Goal: Information Seeking & Learning: Learn about a topic

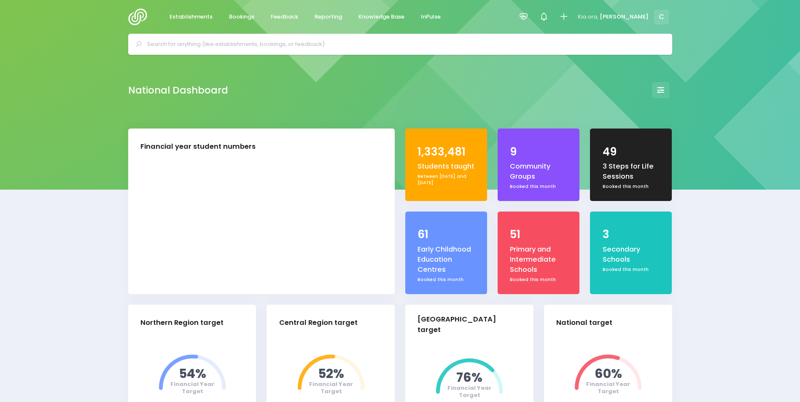
select select "5"
click at [281, 18] on span "Feedback" at bounding box center [284, 17] width 27 height 8
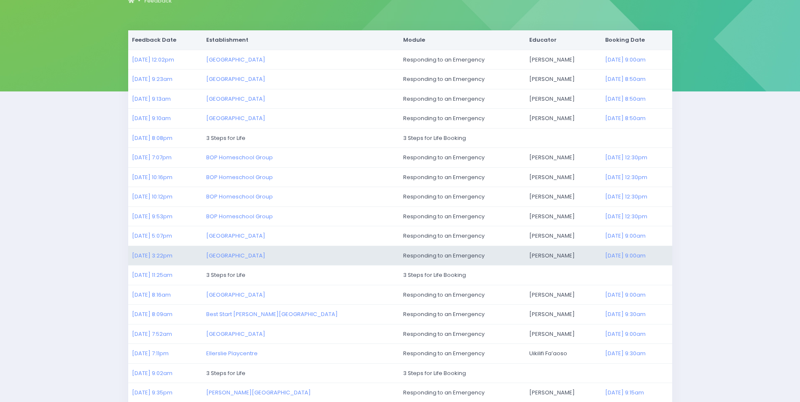
scroll to position [195, 0]
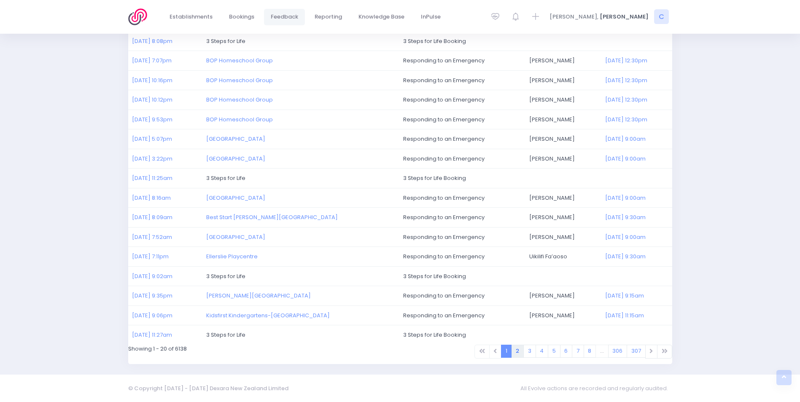
click at [517, 353] on link "2" at bounding box center [518, 351] width 13 height 13
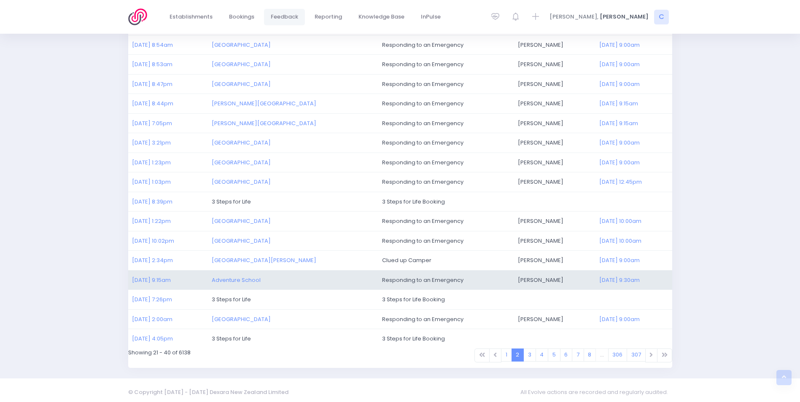
scroll to position [195, 0]
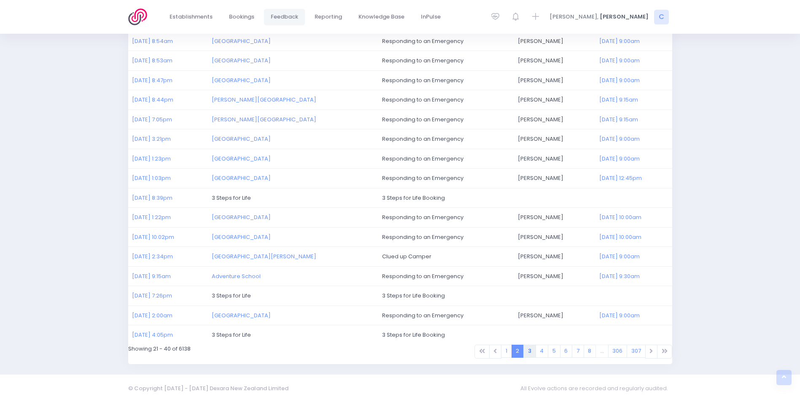
click at [531, 350] on link "3" at bounding box center [529, 351] width 13 height 13
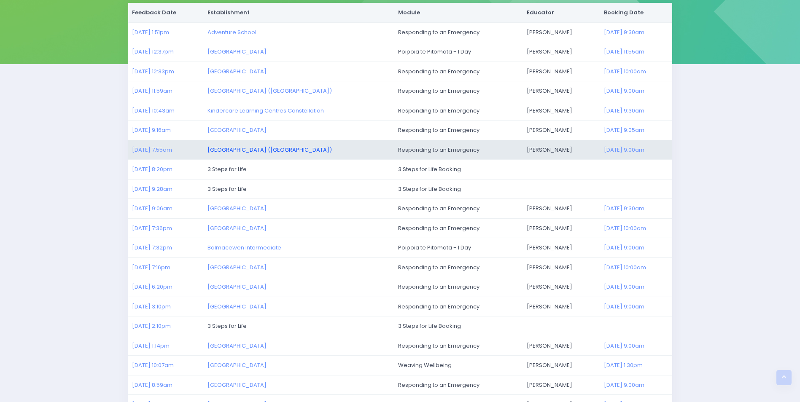
scroll to position [111, 0]
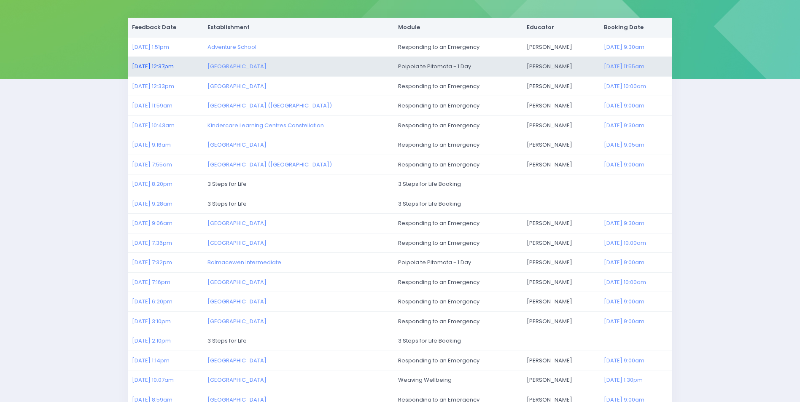
click at [156, 65] on link "27/08/2025 12:37pm" at bounding box center [153, 66] width 42 height 8
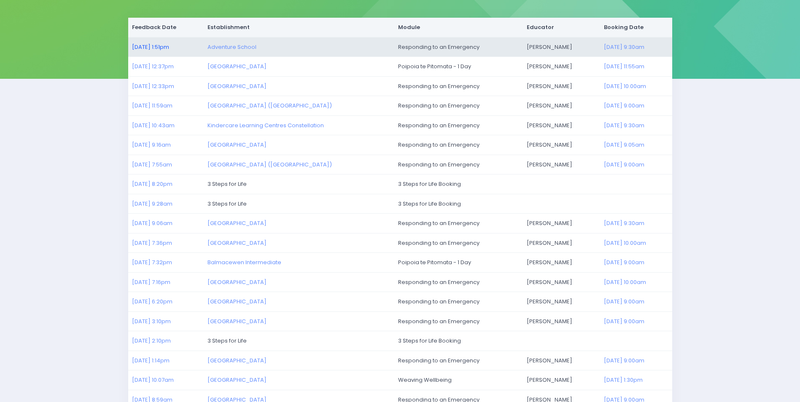
click at [160, 46] on link "27/08/2025 1:51pm" at bounding box center [150, 47] width 37 height 8
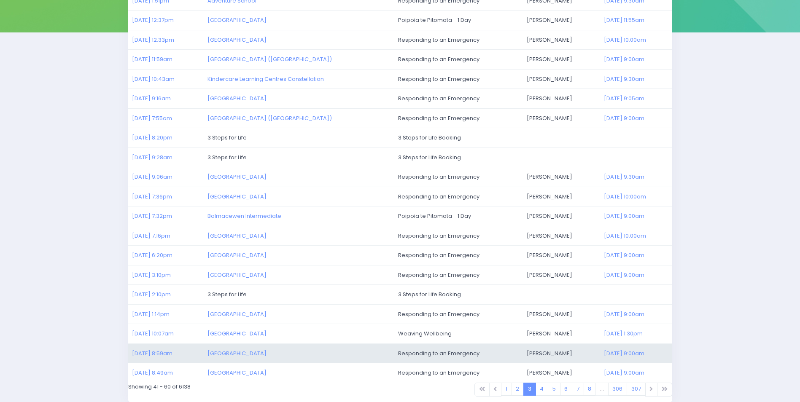
scroll to position [195, 0]
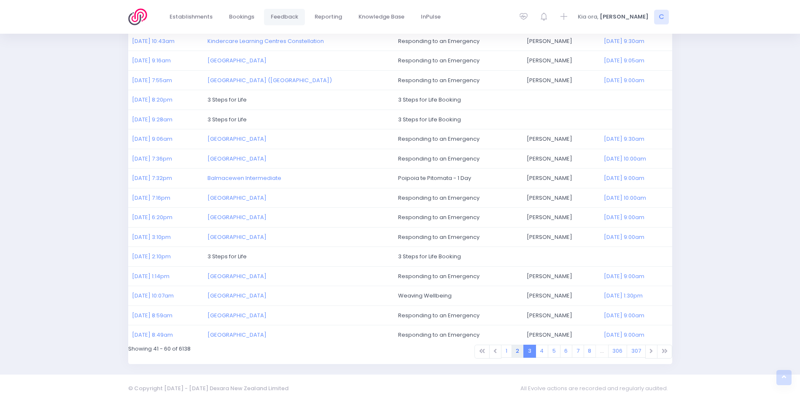
click at [519, 350] on link "2" at bounding box center [518, 351] width 13 height 13
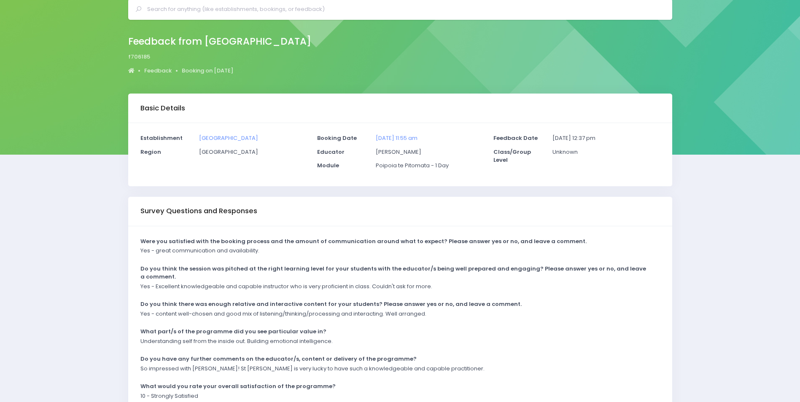
scroll to position [92, 0]
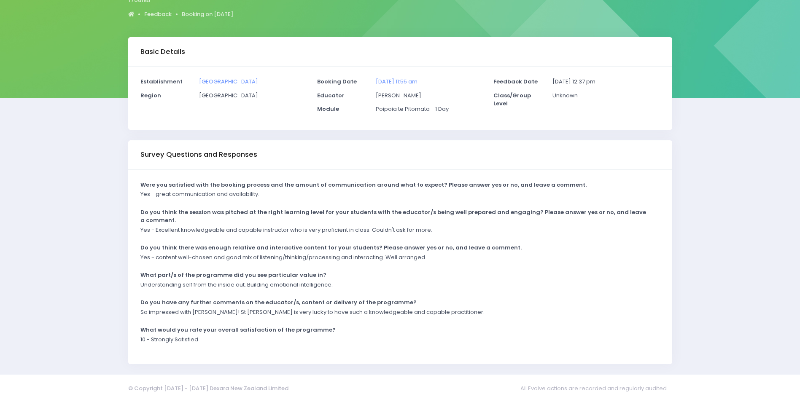
click at [520, 305] on div "Do you have any further comments on the educator/s, content or delivery of the …" at bounding box center [395, 304] width 520 height 10
drag, startPoint x: 156, startPoint y: 229, endPoint x: 439, endPoint y: 236, distance: 283.1
click at [439, 236] on div "Yes - Excellent knowledgeable and capable instructor who is very proficient in …" at bounding box center [395, 233] width 520 height 14
drag, startPoint x: 439, startPoint y: 236, endPoint x: 420, endPoint y: 232, distance: 19.0
copy p "Excellent knowledgeable and capable instructor who is very proficient in class.…"
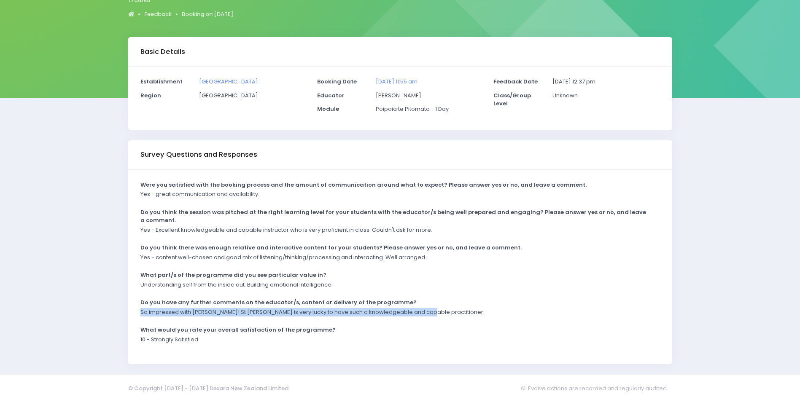
drag, startPoint x: 141, startPoint y: 311, endPoint x: 429, endPoint y: 312, distance: 287.6
click at [429, 312] on div "So impressed with Amy! St Johns is very lucky to have such a knowledgeable and …" at bounding box center [395, 315] width 520 height 14
drag, startPoint x: 429, startPoint y: 312, endPoint x: 413, endPoint y: 311, distance: 15.6
copy p "So impressed with Amy! St Johns is very lucky to have such a knowledgeable and …"
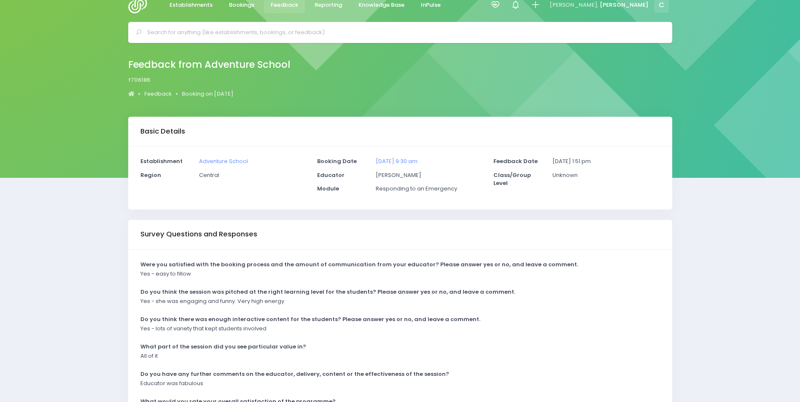
scroll to position [84, 0]
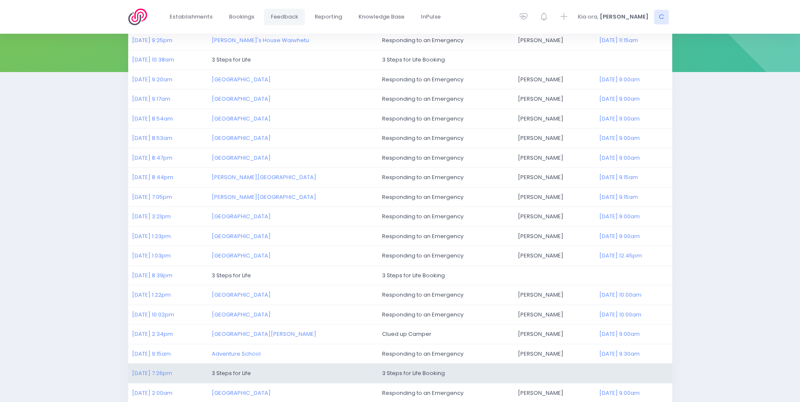
scroll to position [195, 0]
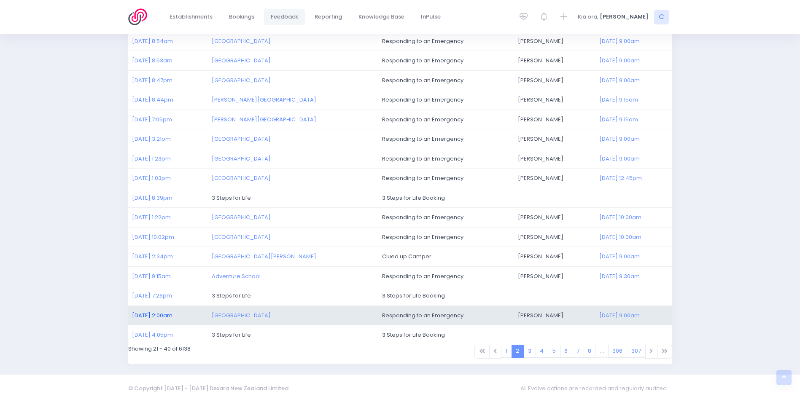
click at [159, 314] on link "28/08/2025 2:00am" at bounding box center [152, 316] width 40 height 8
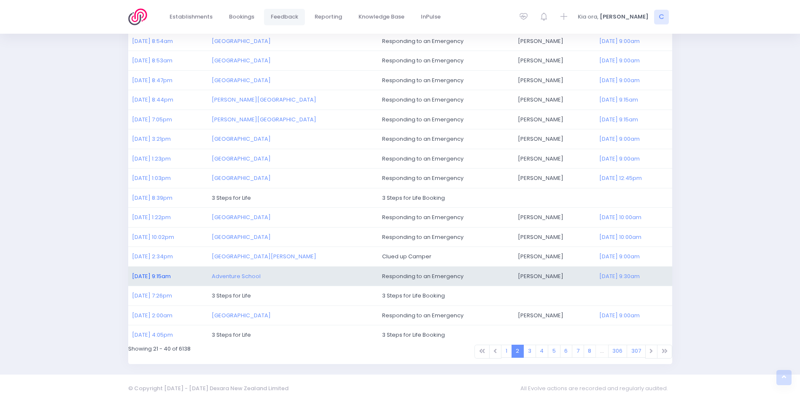
click at [148, 277] on link "29/08/2025 9:15am" at bounding box center [151, 276] width 39 height 8
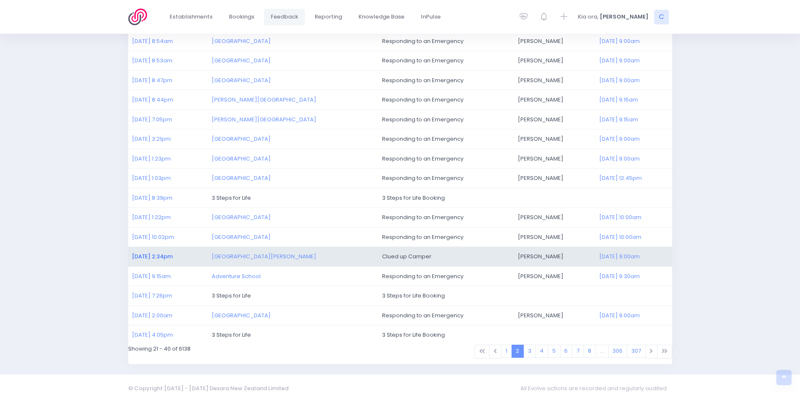
click at [151, 255] on link "29/08/2025 2:34pm" at bounding box center [152, 257] width 41 height 8
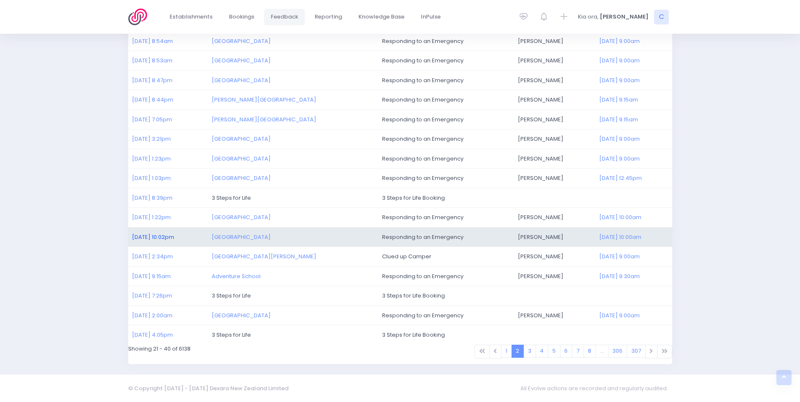
click at [159, 235] on link "29/08/2025 10:02pm" at bounding box center [153, 237] width 42 height 8
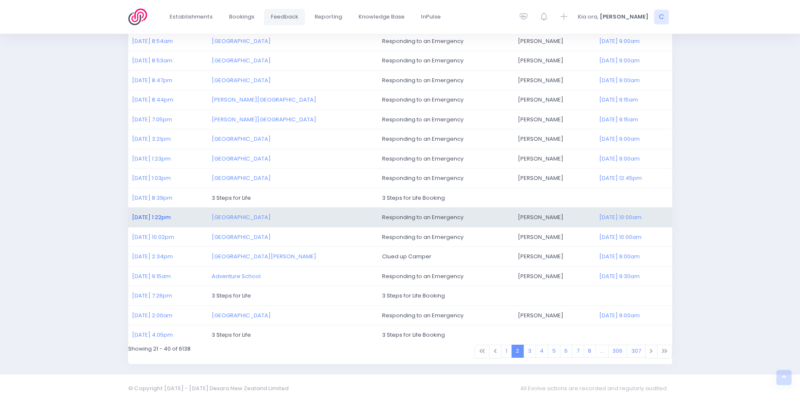
click at [148, 217] on link "31/08/2025 1:22pm" at bounding box center [151, 217] width 39 height 8
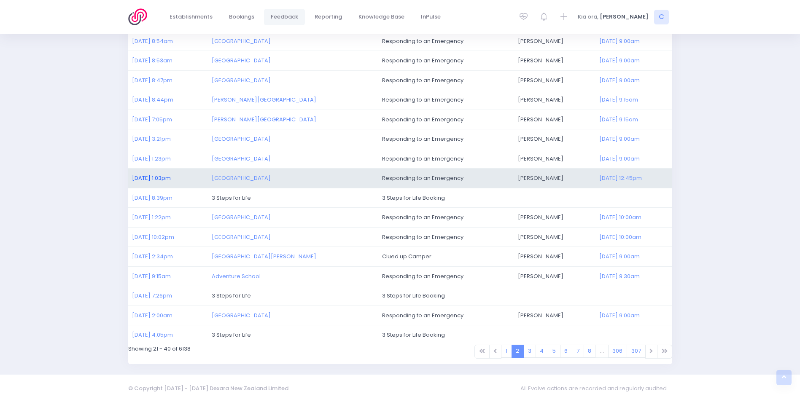
click at [153, 175] on link "01/09/2025 1:03pm" at bounding box center [151, 178] width 39 height 8
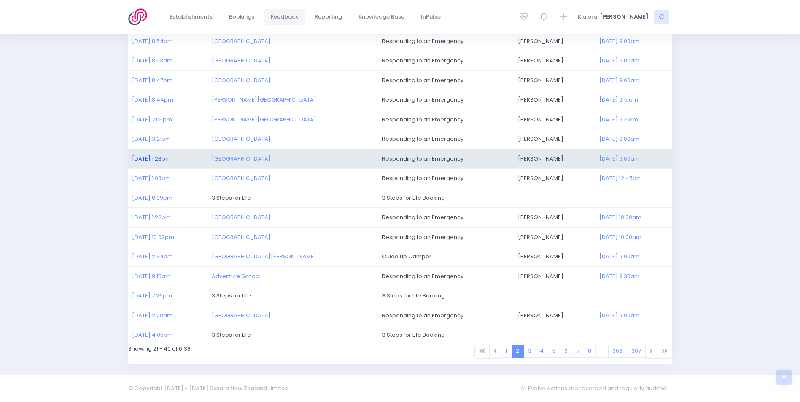
click at [155, 160] on link "01/09/2025 1:23pm" at bounding box center [151, 159] width 39 height 8
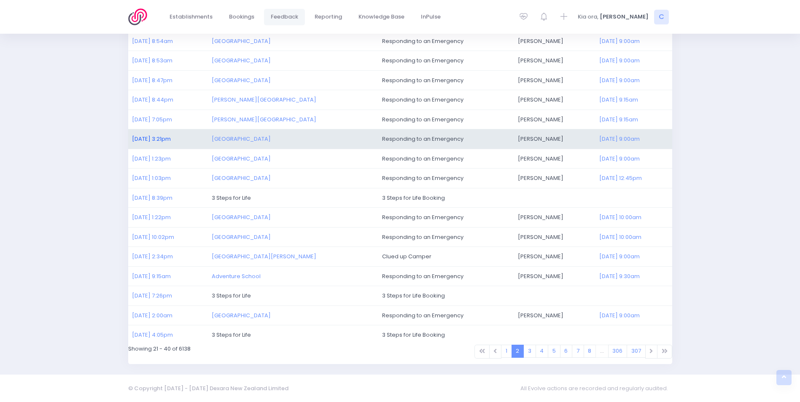
click at [143, 138] on link "01/09/2025 3:21pm" at bounding box center [151, 139] width 39 height 8
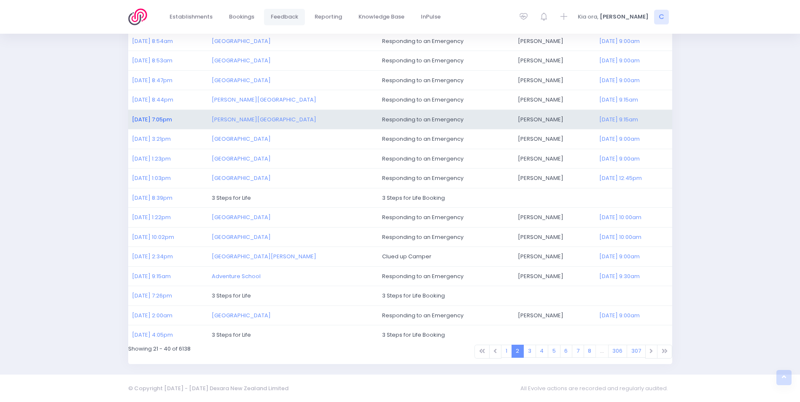
click at [149, 119] on link "01/09/2025 7:05pm" at bounding box center [152, 120] width 40 height 8
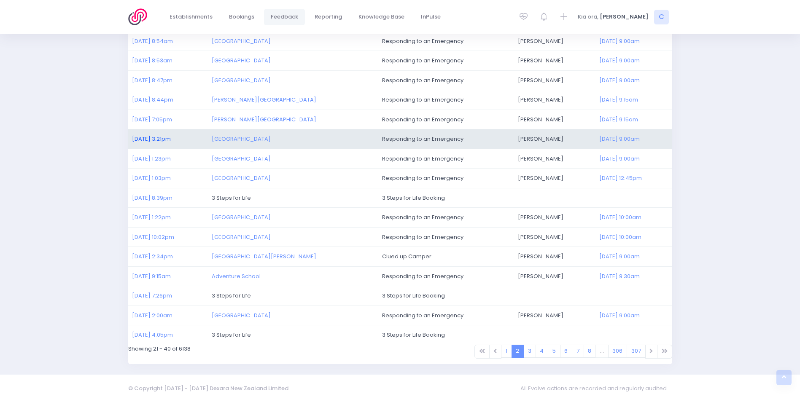
click at [163, 139] on link "01/09/2025 3:21pm" at bounding box center [151, 139] width 39 height 8
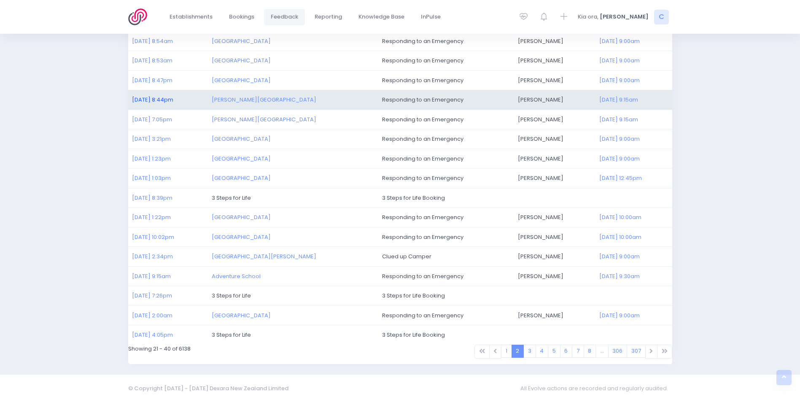
click at [148, 100] on link "01/09/2025 8:44pm" at bounding box center [152, 100] width 41 height 8
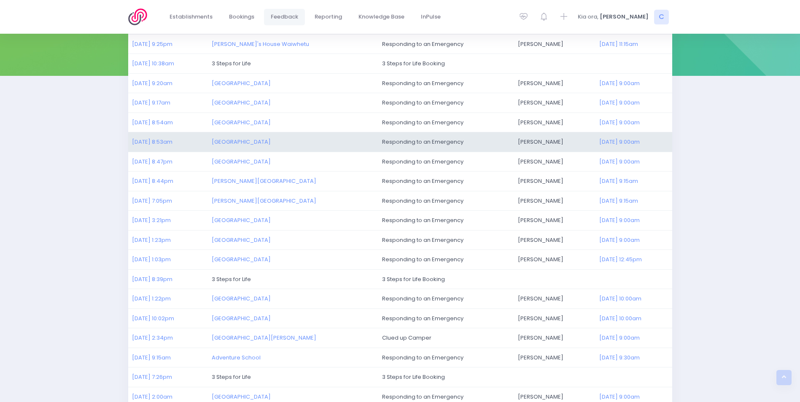
scroll to position [111, 0]
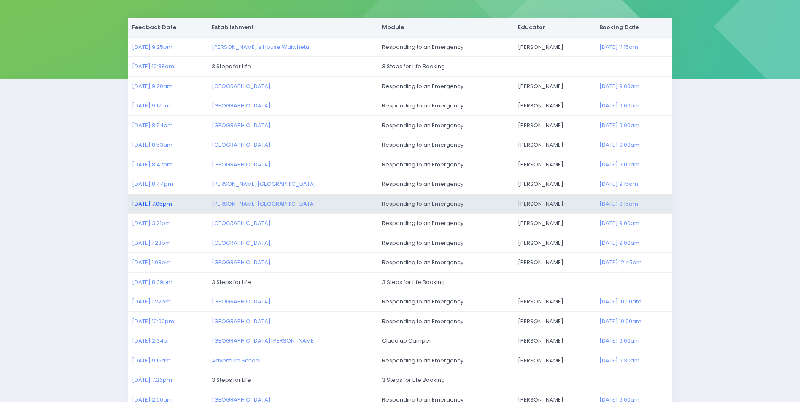
click at [160, 205] on link "01/09/2025 7:05pm" at bounding box center [152, 204] width 40 height 8
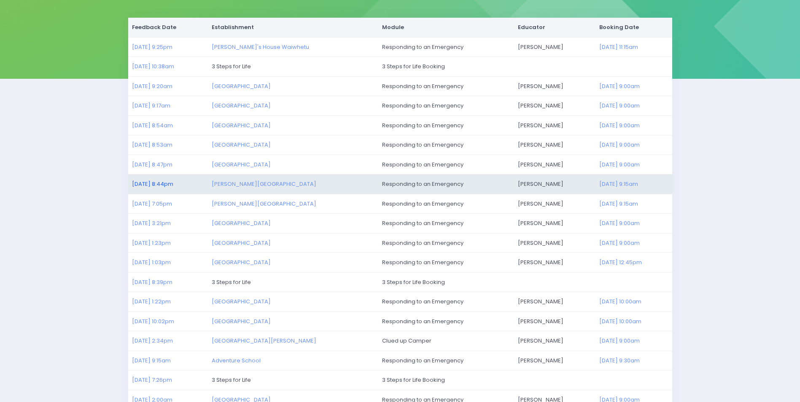
click at [164, 183] on link "01/09/2025 8:44pm" at bounding box center [152, 184] width 41 height 8
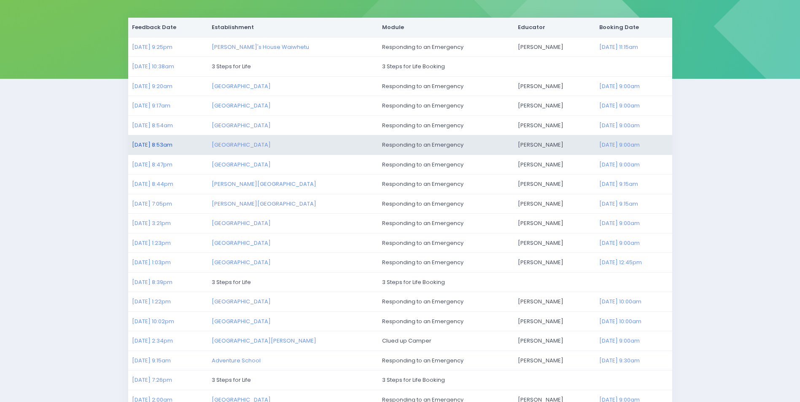
click at [151, 144] on link "02/09/2025 8:53am" at bounding box center [152, 145] width 40 height 8
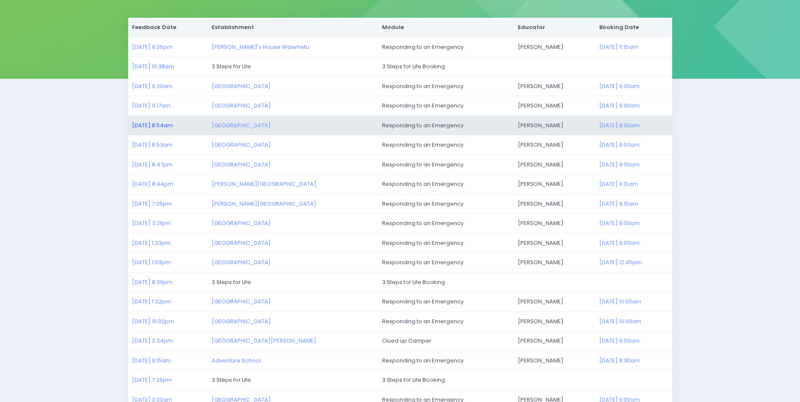
click at [160, 123] on link "02/09/2025 8:54am" at bounding box center [152, 125] width 41 height 8
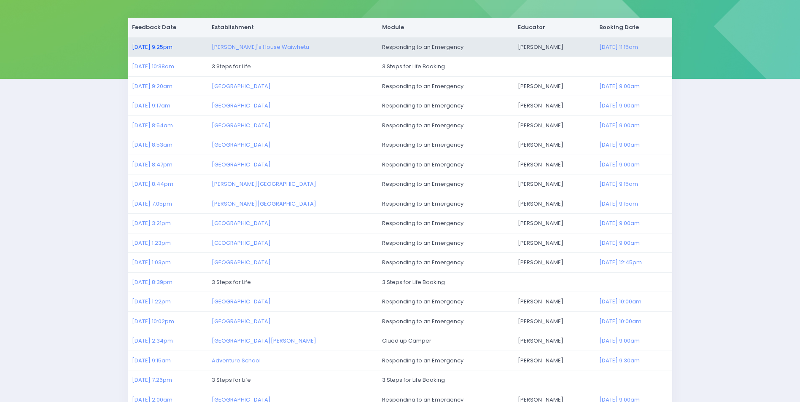
click at [149, 44] on link "02/09/2025 9:25pm" at bounding box center [152, 47] width 40 height 8
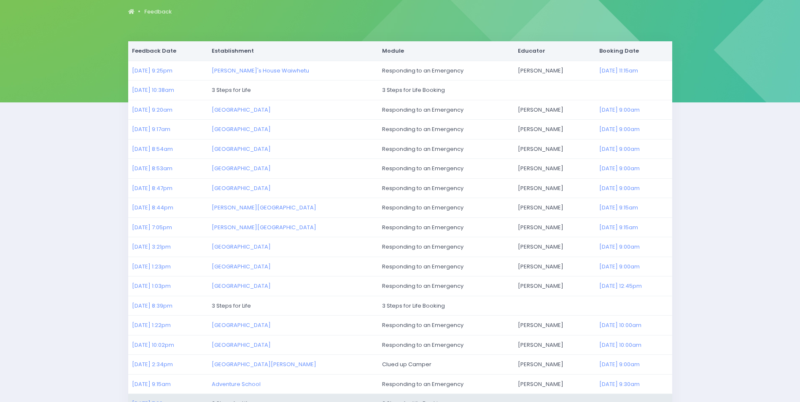
scroll to position [195, 0]
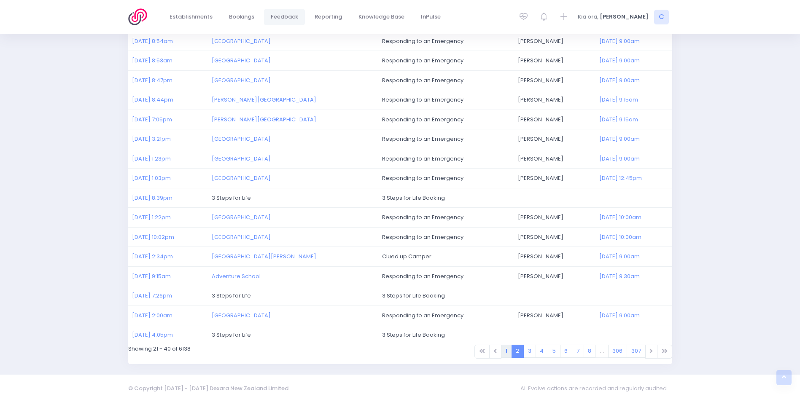
click at [508, 350] on link "1" at bounding box center [506, 351] width 11 height 13
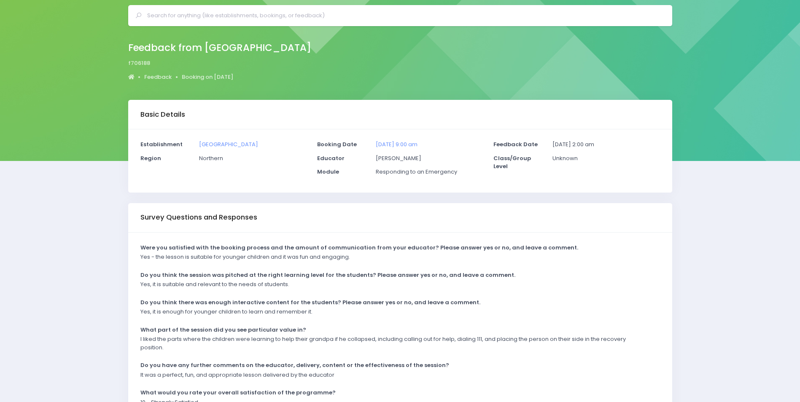
scroll to position [42, 0]
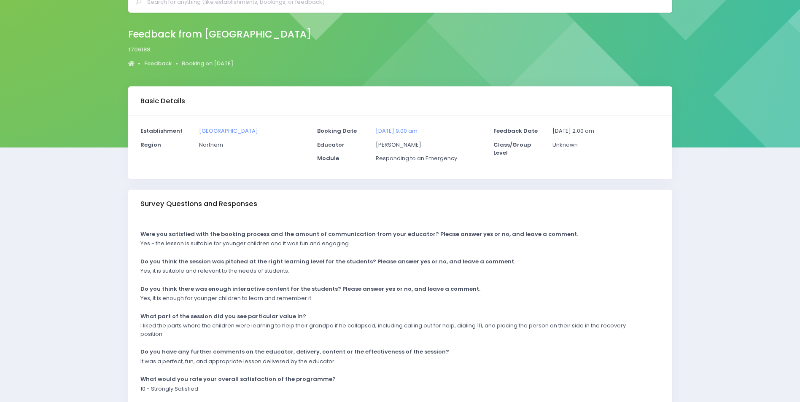
click at [312, 365] on p "It was a perfect, fun, and appropriate lesson delivered by the educator" at bounding box center [237, 362] width 194 height 8
drag, startPoint x: 337, startPoint y: 360, endPoint x: 137, endPoint y: 365, distance: 200.0
click at [137, 365] on div "It was a perfect, fun, and appropriate lesson delivered by the educator" at bounding box center [395, 365] width 520 height 14
drag, startPoint x: 137, startPoint y: 365, endPoint x: 145, endPoint y: 362, distance: 7.9
copy p "It was a perfect, fun, and appropriate lesson delivered by the educator"
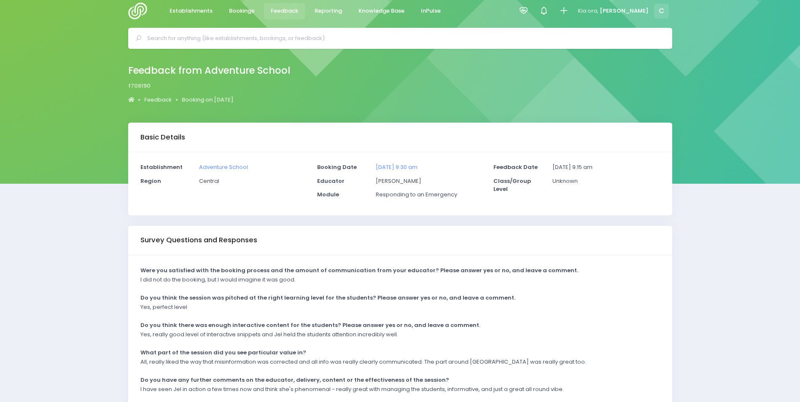
scroll to position [84, 0]
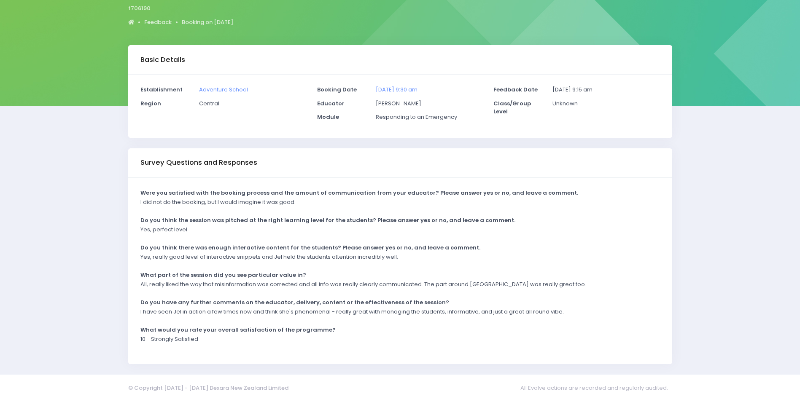
click at [477, 313] on p "I have seen Jel in action a few times now and think she's phenomenal - really g…" at bounding box center [351, 312] width 423 height 8
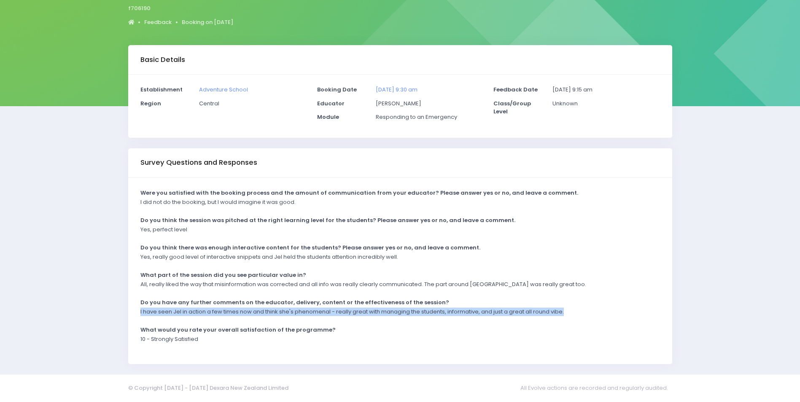
drag, startPoint x: 141, startPoint y: 311, endPoint x: 577, endPoint y: 315, distance: 436.5
click at [577, 315] on div "I have seen Jel in action a few times now and think she's phenomenal - really g…" at bounding box center [395, 315] width 520 height 14
drag, startPoint x: 577, startPoint y: 315, endPoint x: 550, endPoint y: 311, distance: 27.7
copy p "I have seen Jel in action a few times now and think she's phenomenal - really g…"
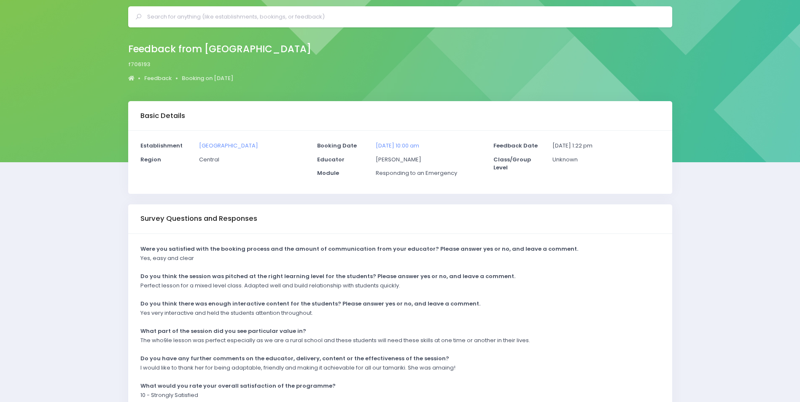
scroll to position [42, 0]
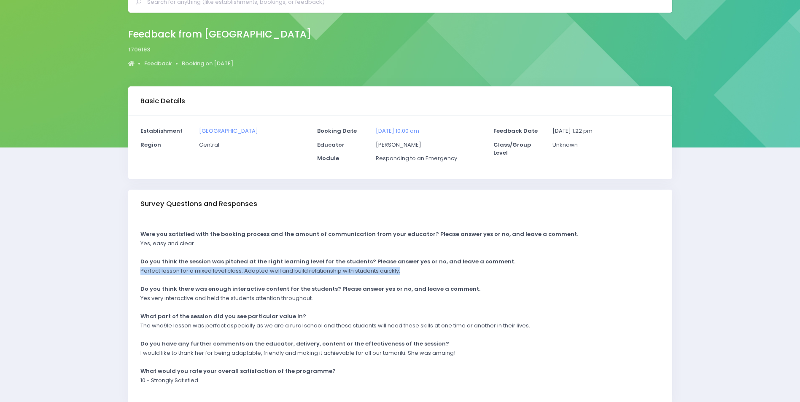
drag, startPoint x: 407, startPoint y: 270, endPoint x: 137, endPoint y: 280, distance: 270.1
click at [137, 280] on div "Perfect lesson for a mixed level class. Adapted well and build relationship wit…" at bounding box center [395, 274] width 520 height 14
drag, startPoint x: 137, startPoint y: 280, endPoint x: 214, endPoint y: 269, distance: 78.0
copy p "Perfect lesson for a mixed level class. Adapted well and build relationship wit…"
drag, startPoint x: 168, startPoint y: 305, endPoint x: 163, endPoint y: 303, distance: 5.3
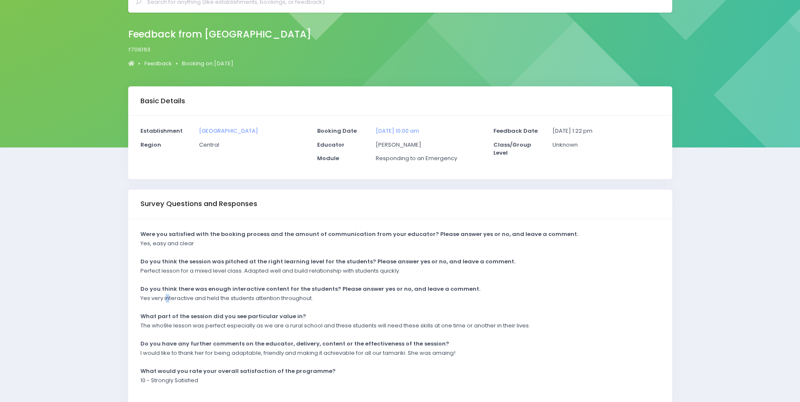
click at [164, 303] on div "Yes very interactive and held the students attention throughout." at bounding box center [395, 301] width 520 height 14
drag, startPoint x: 163, startPoint y: 303, endPoint x: 153, endPoint y: 299, distance: 11.1
click at [153, 299] on p "Yes very interactive and held the students attention throughout." at bounding box center [226, 298] width 172 height 8
drag, startPoint x: 152, startPoint y: 300, endPoint x: 320, endPoint y: 302, distance: 167.5
click at [320, 302] on div "Yes very interactive and held the students attention throughout." at bounding box center [395, 301] width 520 height 14
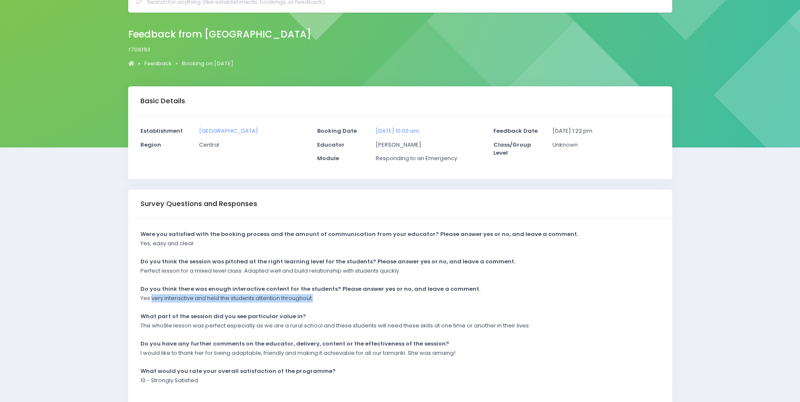
drag, startPoint x: 320, startPoint y: 302, endPoint x: 302, endPoint y: 302, distance: 17.3
copy p "very interactive and held the students attention throughout."
drag, startPoint x: 206, startPoint y: 358, endPoint x: 181, endPoint y: 358, distance: 24.9
click at [205, 359] on div "I would like to thank her for being adaptable, friendly and making it achievabl…" at bounding box center [395, 356] width 520 height 14
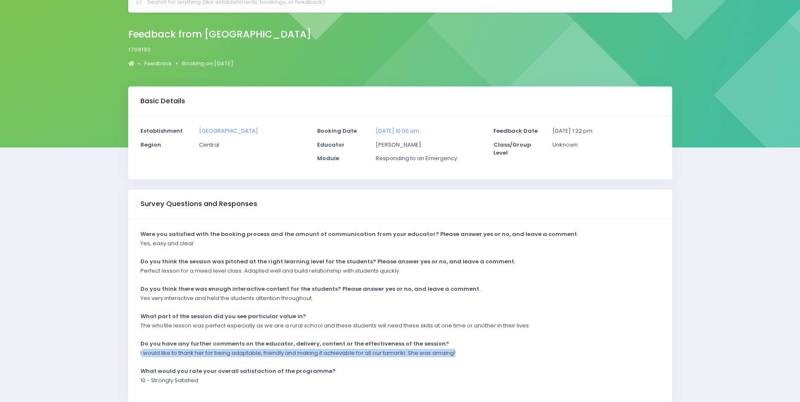
drag, startPoint x: 142, startPoint y: 352, endPoint x: 460, endPoint y: 356, distance: 318.0
click at [460, 356] on div "I would like to thank her for being adaptable, friendly and making it achievabl…" at bounding box center [395, 356] width 520 height 14
drag, startPoint x: 460, startPoint y: 356, endPoint x: 445, endPoint y: 356, distance: 14.8
copy p "would like to thank her for being adaptable, friendly and making it achievable …"
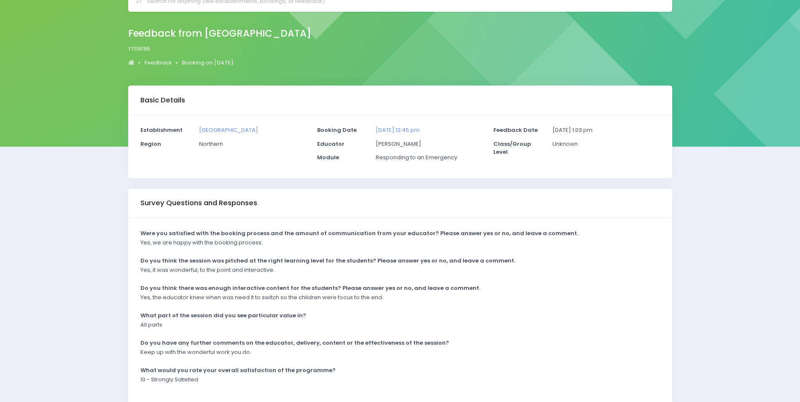
scroll to position [84, 0]
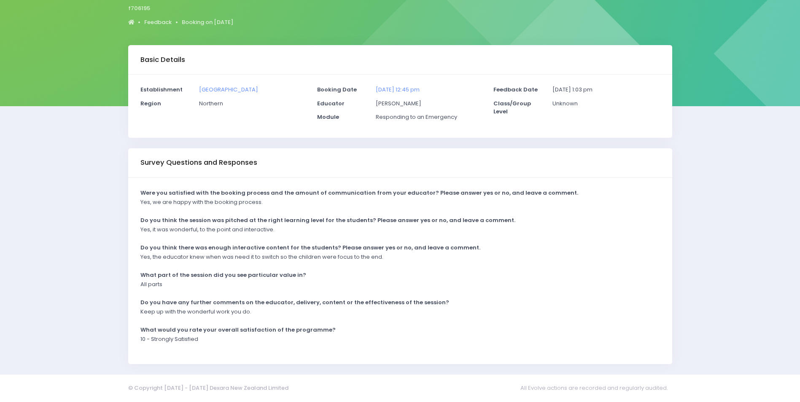
click at [281, 229] on div "Yes, it was wonderful, to the point and interactive." at bounding box center [395, 233] width 520 height 14
drag, startPoint x: 153, startPoint y: 228, endPoint x: 278, endPoint y: 233, distance: 125.3
click at [278, 233] on div "Yes, it was wonderful, to the point and interactive." at bounding box center [395, 233] width 520 height 14
drag, startPoint x: 278, startPoint y: 233, endPoint x: 232, endPoint y: 229, distance: 46.5
copy p "t was wonderful, to the point and interactive."
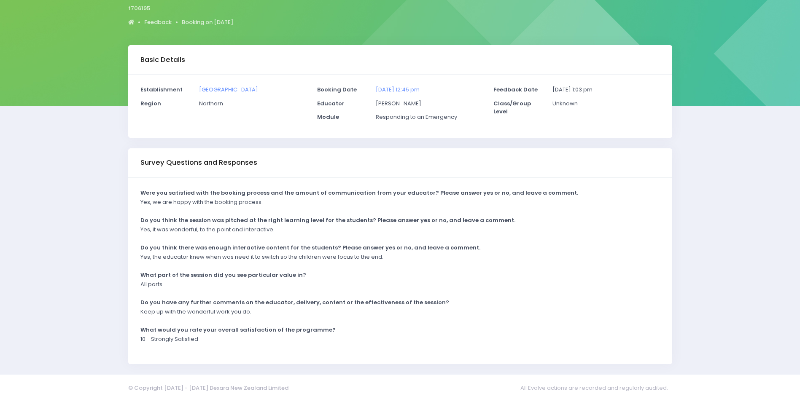
drag, startPoint x: 171, startPoint y: 260, endPoint x: 164, endPoint y: 259, distance: 6.3
click at [168, 260] on p "Yes, the educator knew when was need it to switch so the children were focus to…" at bounding box center [261, 257] width 243 height 8
drag, startPoint x: 164, startPoint y: 259, endPoint x: 153, endPoint y: 257, distance: 12.1
click at [154, 257] on p "Yes, the educator knew when was need it to switch so the children were focus to…" at bounding box center [261, 257] width 243 height 8
drag, startPoint x: 153, startPoint y: 257, endPoint x: 414, endPoint y: 261, distance: 261.1
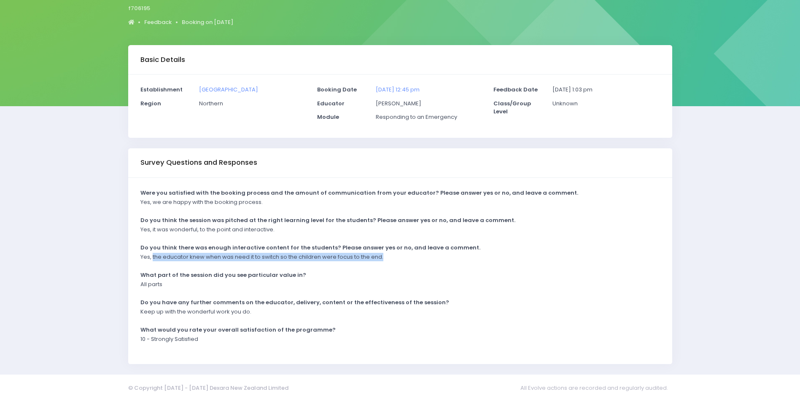
click at [418, 261] on div "Yes, the educator knew when was need it to switch so the children were focus to…" at bounding box center [395, 260] width 520 height 14
drag, startPoint x: 414, startPoint y: 261, endPoint x: 350, endPoint y: 258, distance: 63.7
copy p "the educator knew when was need it to switch so the children were focus to the …"
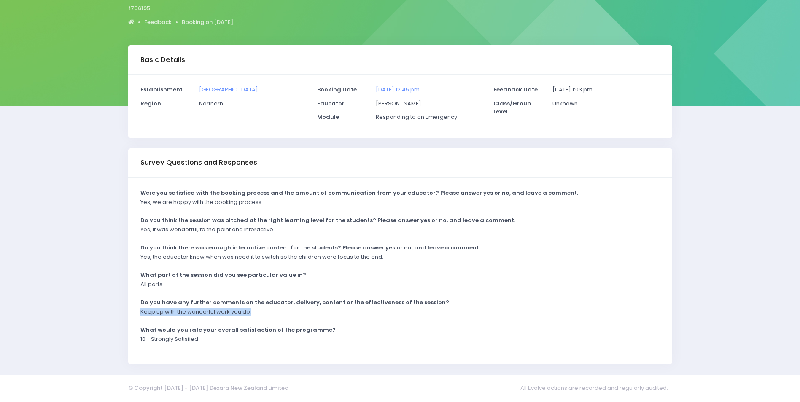
drag, startPoint x: 276, startPoint y: 312, endPoint x: 123, endPoint y: 316, distance: 153.6
click at [123, 316] on div "Survey Questions and Responses Were you satisfied with the booking process and …" at bounding box center [400, 256] width 555 height 216
drag, startPoint x: 123, startPoint y: 316, endPoint x: 148, endPoint y: 313, distance: 25.4
copy p "Keep up with the wonderful work you do."
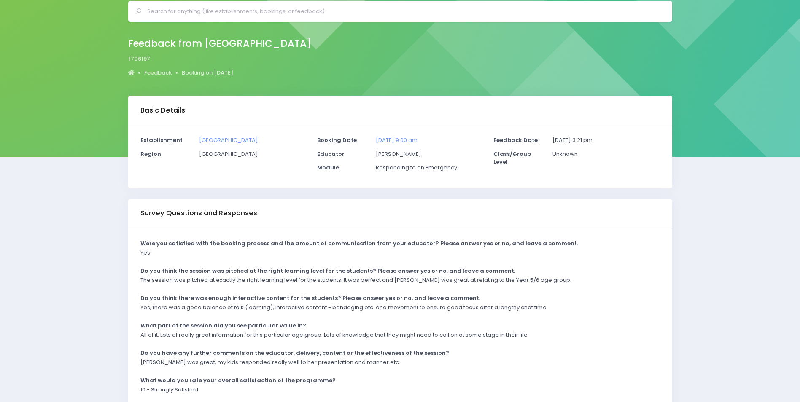
scroll to position [84, 0]
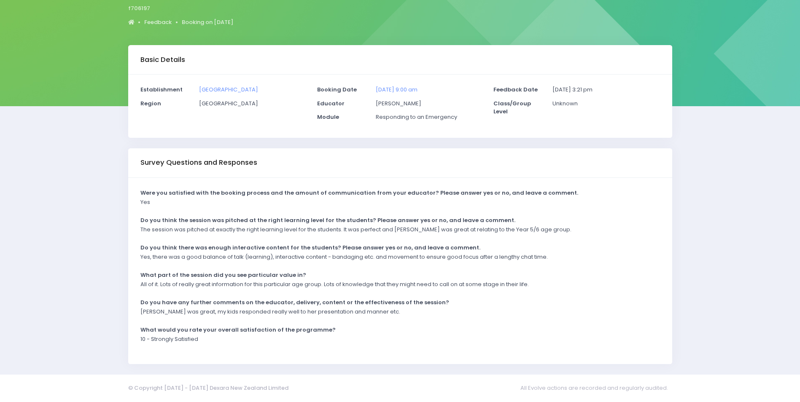
drag, startPoint x: 316, startPoint y: 318, endPoint x: 309, endPoint y: 318, distance: 6.7
click at [315, 318] on div "[PERSON_NAME] was great, my kids responded really well to her presentation and …" at bounding box center [395, 315] width 520 height 14
click at [356, 265] on div "Yes, there was a good balance of talk (learning), interactive content - bandagi…" at bounding box center [395, 260] width 520 height 14
drag, startPoint x: 325, startPoint y: 263, endPoint x: 319, endPoint y: 266, distance: 6.6
click at [325, 264] on div "Yes, there was a good balance of talk (learning), interactive content - bandagi…" at bounding box center [395, 260] width 520 height 14
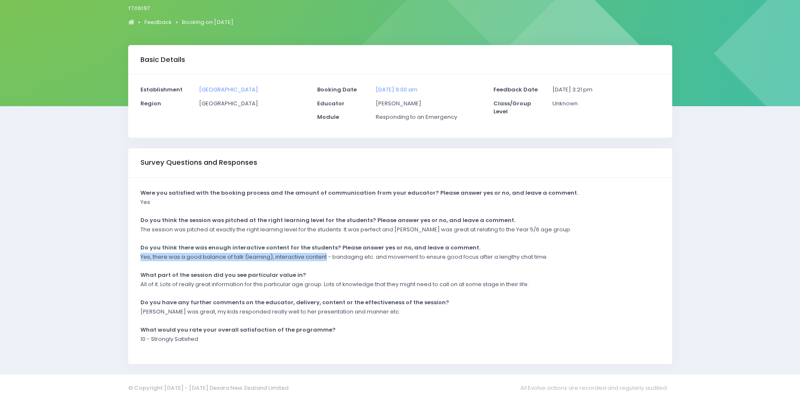
drag, startPoint x: 326, startPoint y: 258, endPoint x: 139, endPoint y: 265, distance: 187.0
click at [139, 265] on div "Yes, there was a good balance of talk (learning), interactive content - bandagi…" at bounding box center [395, 260] width 520 height 14
copy p "Yes, there was a good balance of talk (learning), interactive content"
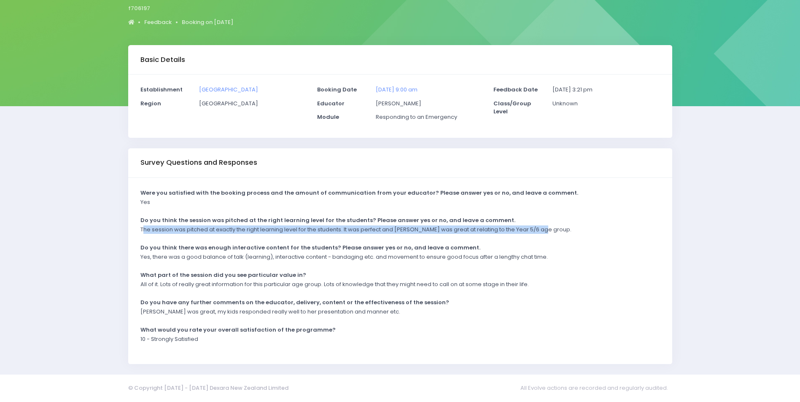
drag, startPoint x: 142, startPoint y: 229, endPoint x: 544, endPoint y: 233, distance: 402.0
click at [544, 233] on div "The session was pitched at exactly the right learning level for the students. I…" at bounding box center [395, 233] width 520 height 14
drag, startPoint x: 544, startPoint y: 233, endPoint x: 518, endPoint y: 231, distance: 26.2
copy p "he session was pitched at exactly the right learning level for the students. It…"
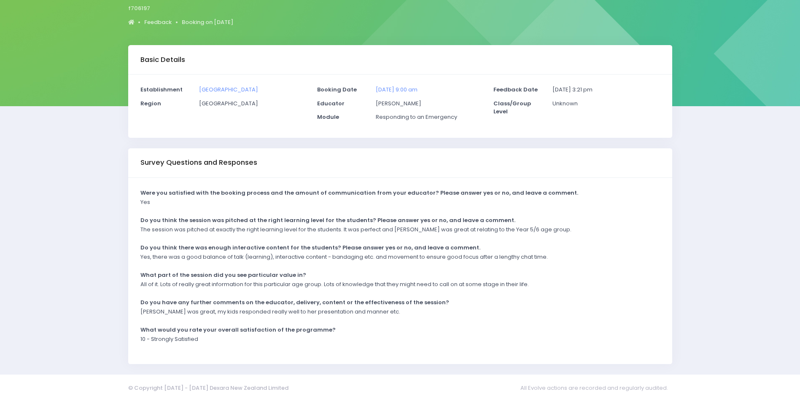
drag, startPoint x: 206, startPoint y: 321, endPoint x: 200, endPoint y: 320, distance: 6.0
click at [206, 321] on div "Nikki was great, my kids responded really well to her presentation and manner e…" at bounding box center [395, 315] width 520 height 14
drag, startPoint x: 142, startPoint y: 311, endPoint x: 363, endPoint y: 320, distance: 221.2
click at [363, 320] on div "Nikki was great, my kids responded really well to her presentation and manner e…" at bounding box center [395, 315] width 520 height 14
drag, startPoint x: 363, startPoint y: 320, endPoint x: 342, endPoint y: 319, distance: 21.5
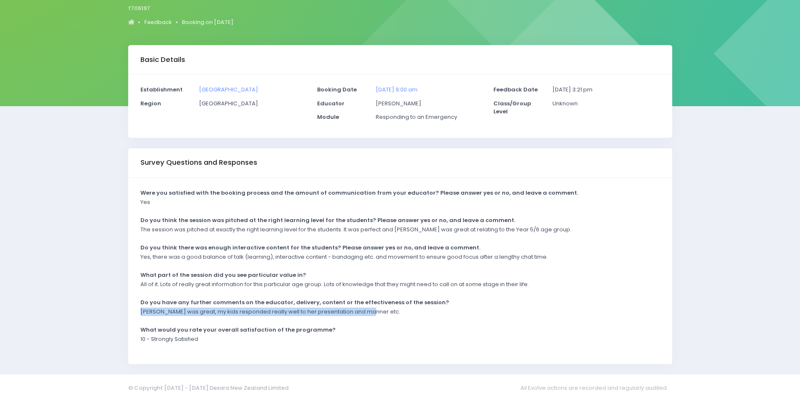
copy p "Nikki was great, my kids responded really well to her presentation and manner e…"
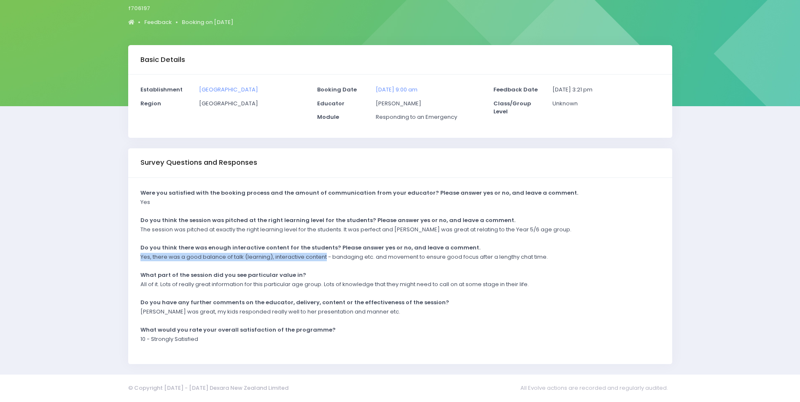
drag, startPoint x: 325, startPoint y: 256, endPoint x: 124, endPoint y: 260, distance: 200.8
click at [124, 260] on div "Survey Questions and Responses Were you satisfied with the booking process and …" at bounding box center [400, 256] width 555 height 216
drag, startPoint x: 124, startPoint y: 260, endPoint x: 140, endPoint y: 259, distance: 15.6
copy p "Yes, there was a good balance of talk (learning), interactive content"
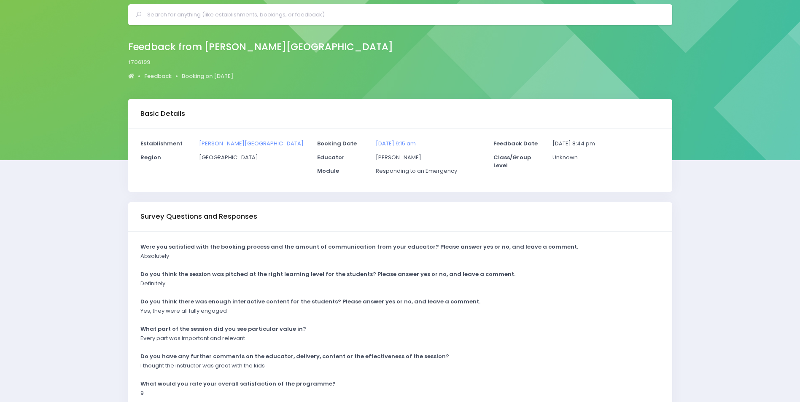
scroll to position [42, 0]
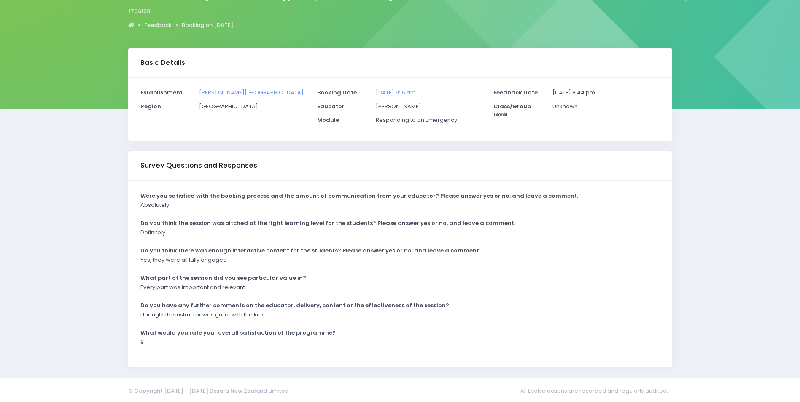
scroll to position [84, 0]
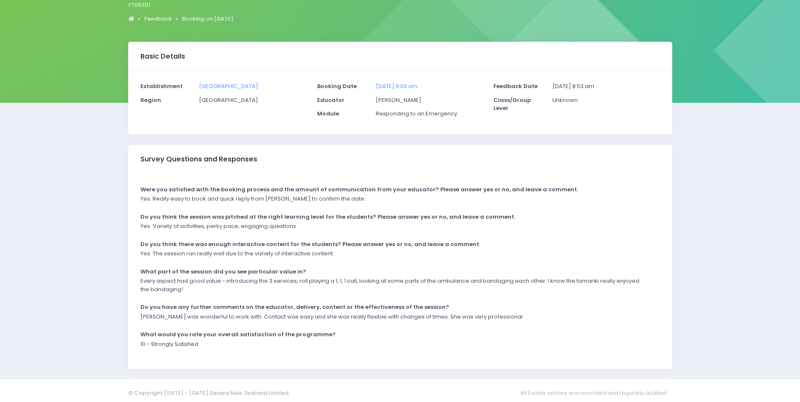
scroll to position [92, 0]
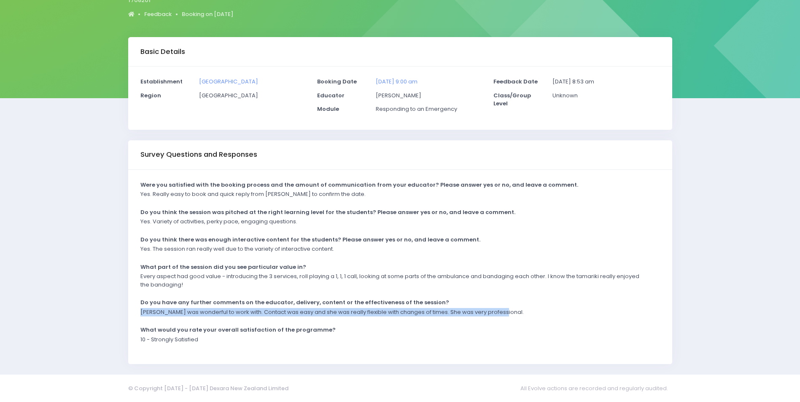
drag, startPoint x: 510, startPoint y: 312, endPoint x: 137, endPoint y: 317, distance: 373.3
click at [137, 317] on div "[PERSON_NAME] was wonderful to work with. Contact was easy and she was really f…" at bounding box center [395, 315] width 520 height 14
drag, startPoint x: 137, startPoint y: 317, endPoint x: 143, endPoint y: 313, distance: 6.4
copy p "Kathryn was wonderful to work with. Contact was easy and she was really flexibl…"
drag, startPoint x: 263, startPoint y: 231, endPoint x: 240, endPoint y: 226, distance: 23.7
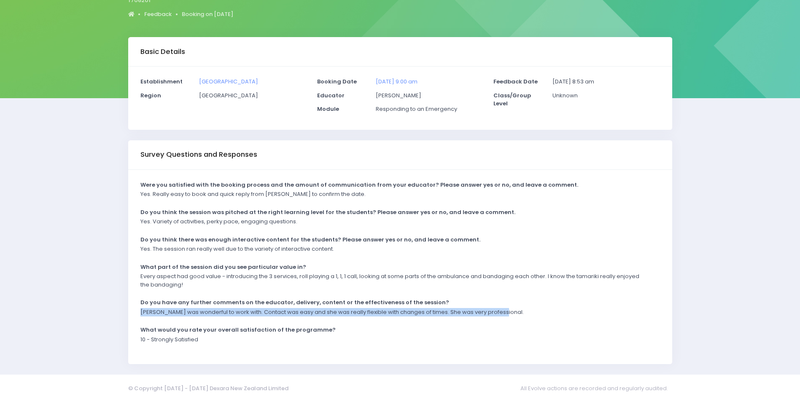
click at [263, 231] on div "Yes. Variety of activities, perky pace, engaging questions." at bounding box center [395, 225] width 520 height 14
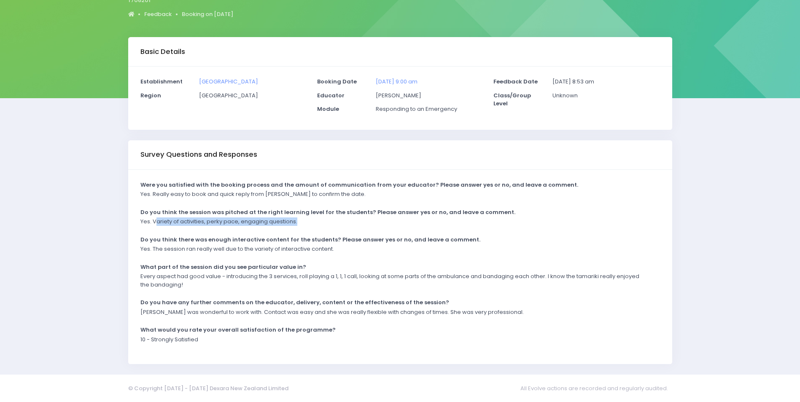
drag, startPoint x: 156, startPoint y: 221, endPoint x: 323, endPoint y: 223, distance: 166.6
click at [323, 223] on div "Yes. Variety of activities, perky pace, engaging questions." at bounding box center [395, 225] width 520 height 14
drag, startPoint x: 323, startPoint y: 223, endPoint x: 277, endPoint y: 223, distance: 46.0
copy p "ariety of activities, perky pace, engaging questions."
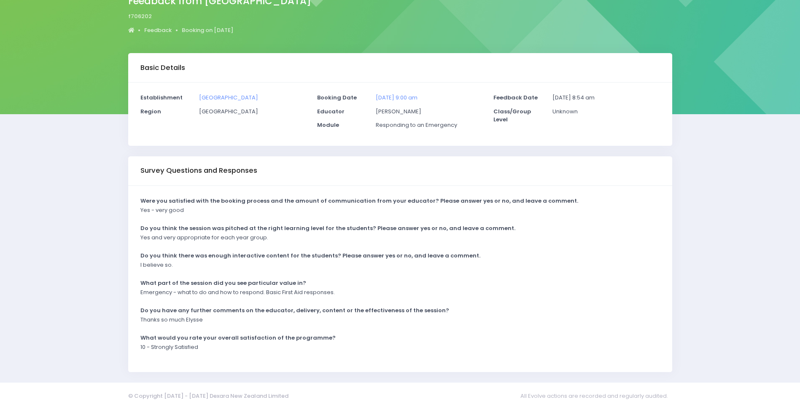
scroll to position [84, 0]
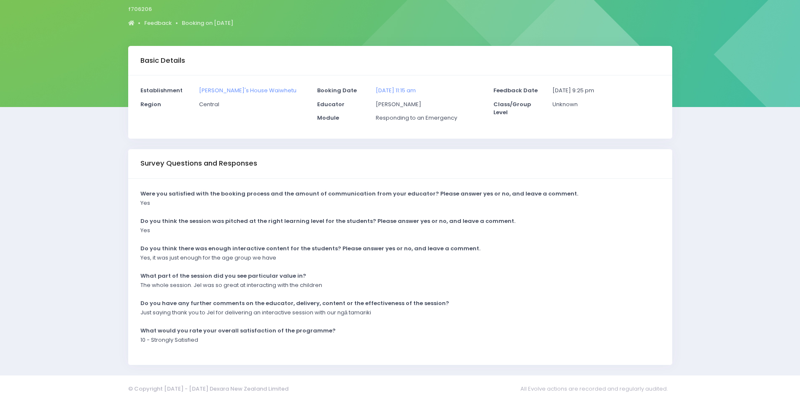
scroll to position [84, 0]
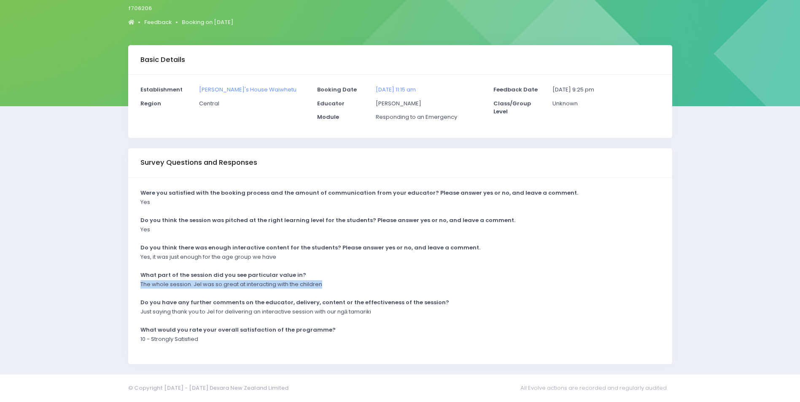
drag, startPoint x: 141, startPoint y: 284, endPoint x: 341, endPoint y: 282, distance: 199.5
click at [344, 282] on div "The whole session. Jel was so great at interacting with the children" at bounding box center [395, 287] width 520 height 14
drag, startPoint x: 341, startPoint y: 282, endPoint x: 308, endPoint y: 282, distance: 32.9
copy p "The whole session. Jel was so great at interacting with the children"
click at [139, 312] on div "Just saying thank you to Jel for delivering an interactive session with our ngā…" at bounding box center [395, 315] width 520 height 14
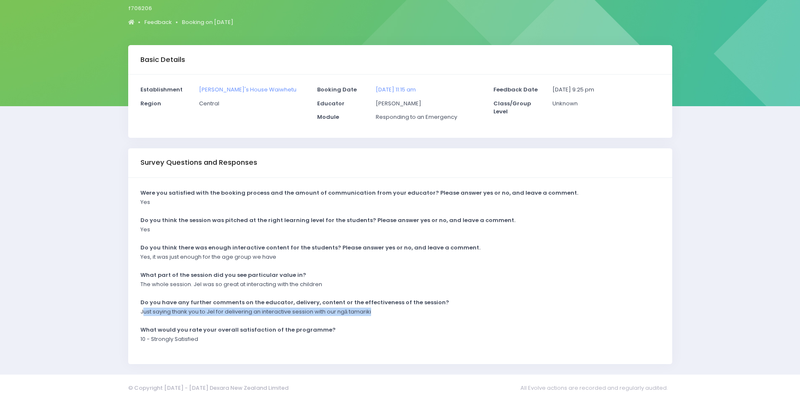
drag, startPoint x: 142, startPoint y: 312, endPoint x: 404, endPoint y: 318, distance: 262.4
click at [404, 318] on div "Just saying thank you to Jel for delivering an interactive session with our ngā…" at bounding box center [395, 315] width 520 height 14
drag, startPoint x: 404, startPoint y: 318, endPoint x: 364, endPoint y: 313, distance: 41.2
copy p "ust saying thank you to Jel for delivering an interactive session with our ngā …"
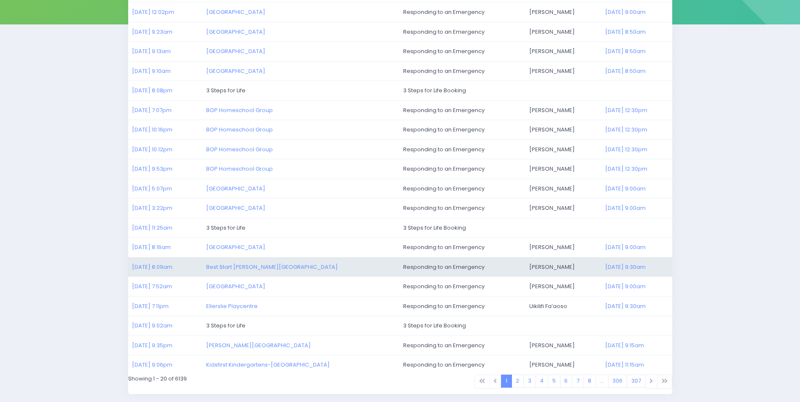
scroll to position [169, 0]
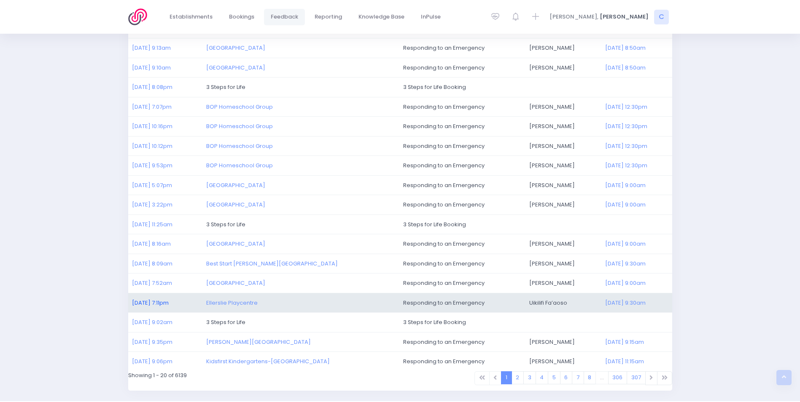
click at [151, 304] on link "[DATE] 7:11pm" at bounding box center [150, 303] width 37 height 8
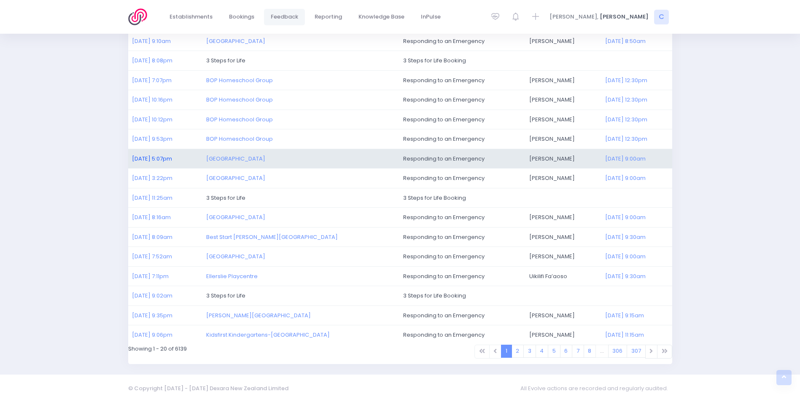
click at [139, 157] on link "08/09/2025 5:07pm" at bounding box center [152, 159] width 40 height 8
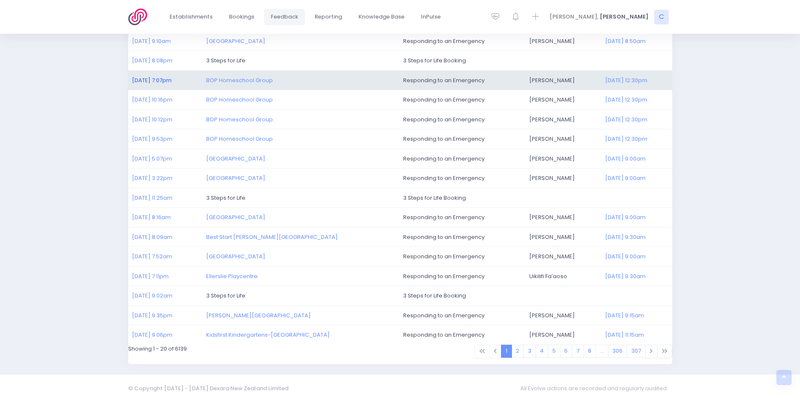
click at [153, 80] on link "09/09/2025 7:07pm" at bounding box center [152, 80] width 40 height 8
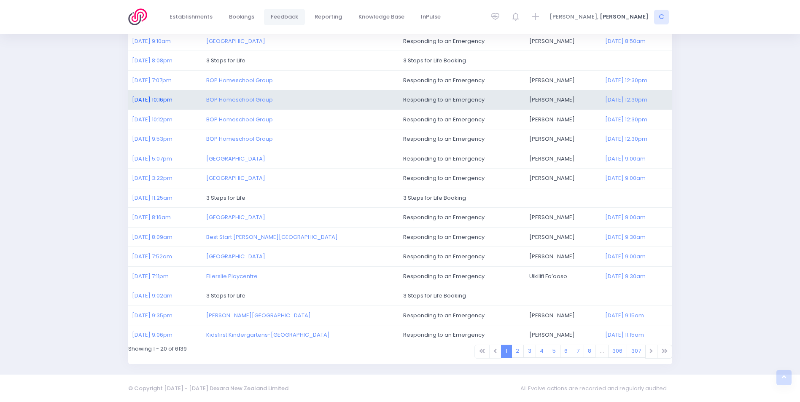
click at [159, 100] on link "08/09/2025 10:16pm" at bounding box center [152, 100] width 40 height 8
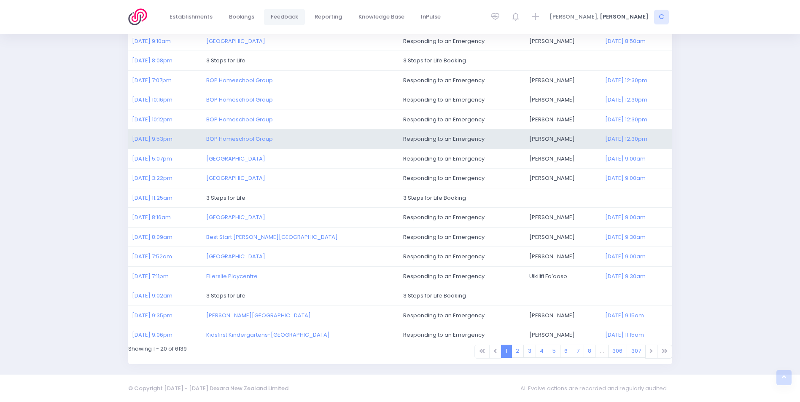
scroll to position [27, 0]
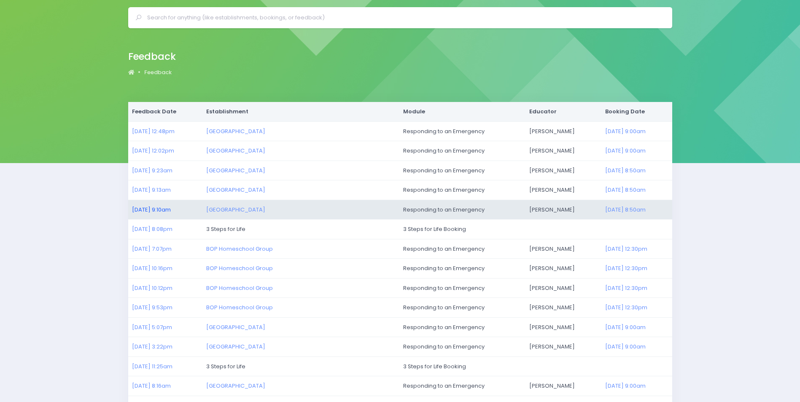
click at [156, 210] on link "10/09/2025 9:10am" at bounding box center [151, 210] width 39 height 8
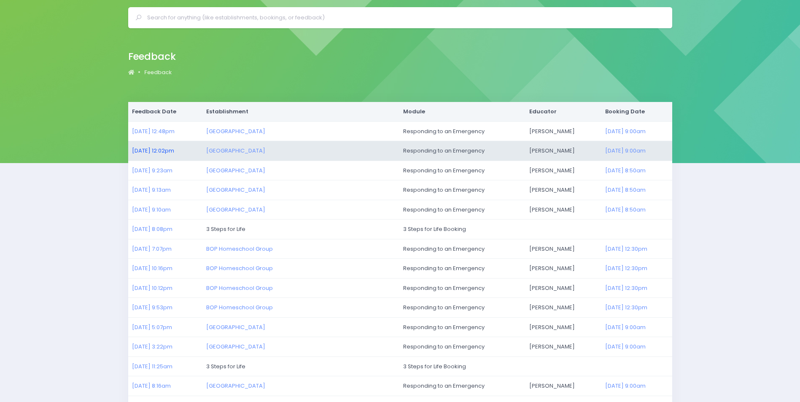
click at [155, 147] on link "10/09/2025 12:02pm" at bounding box center [153, 151] width 42 height 8
click at [167, 151] on link "10/09/2025 12:02pm" at bounding box center [153, 151] width 42 height 8
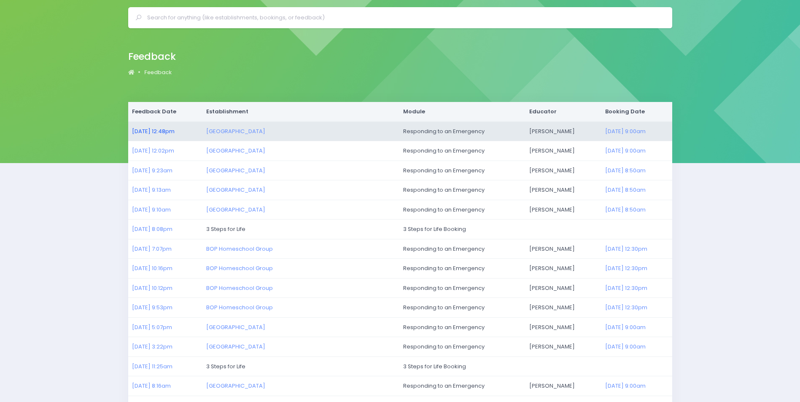
click at [175, 135] on link "10/09/2025 12:48pm" at bounding box center [153, 131] width 43 height 8
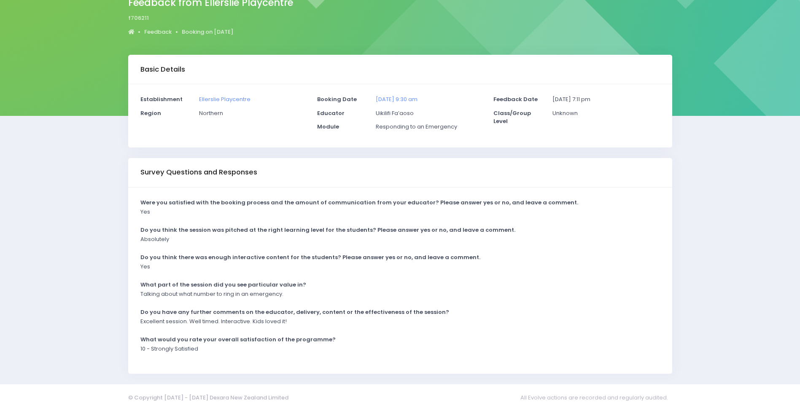
scroll to position [84, 0]
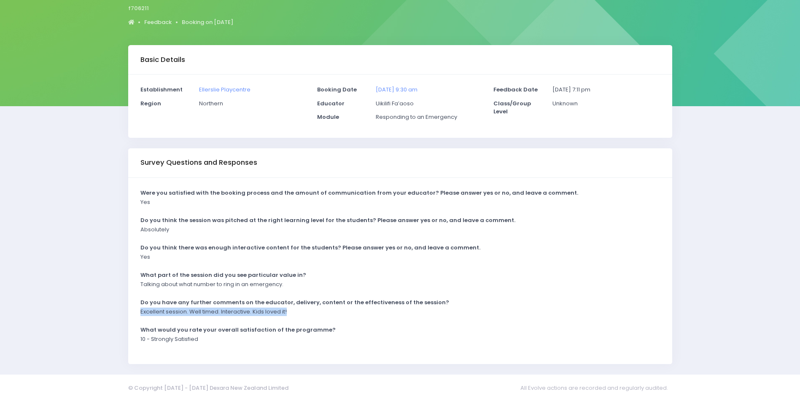
drag, startPoint x: 292, startPoint y: 310, endPoint x: 135, endPoint y: 315, distance: 156.5
click at [135, 315] on div "Excellent session. Well timed. Interactive. Kids loved it!" at bounding box center [395, 315] width 520 height 14
drag, startPoint x: 135, startPoint y: 315, endPoint x: 144, endPoint y: 312, distance: 9.1
copy p "Excellent session. Well timed. Interactive. Kids loved it!"
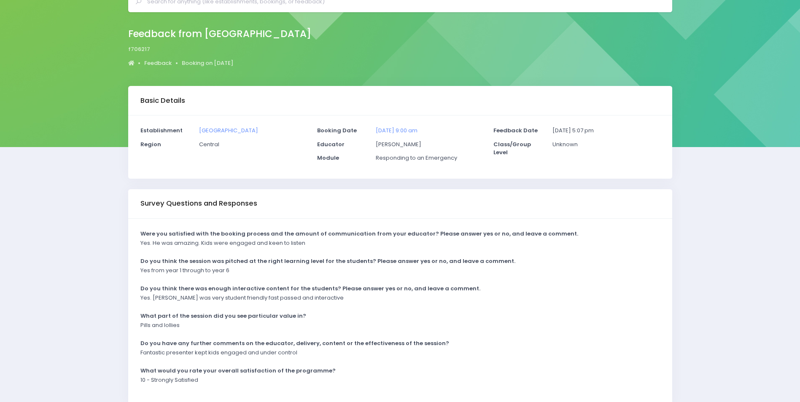
scroll to position [84, 0]
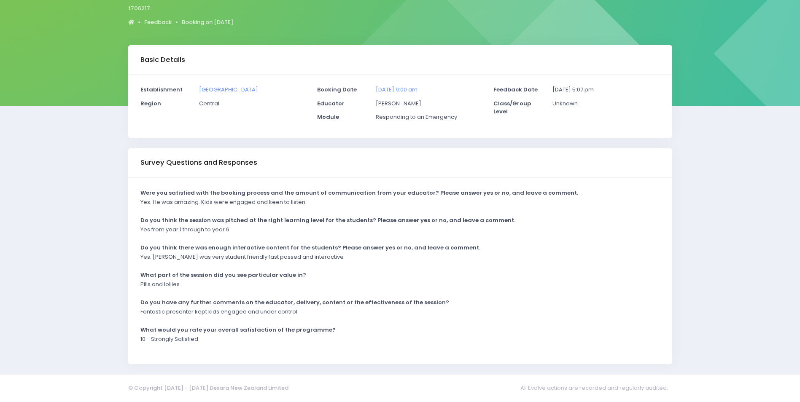
click at [318, 260] on div "Yes. [PERSON_NAME] was very student friendly fast passed and interactive" at bounding box center [395, 260] width 520 height 14
drag, startPoint x: 320, startPoint y: 258, endPoint x: 140, endPoint y: 260, distance: 179.7
click at [140, 260] on div "Yes. Justin was very student friendly fast passed and interactive" at bounding box center [395, 260] width 520 height 14
drag, startPoint x: 140, startPoint y: 260, endPoint x: 144, endPoint y: 258, distance: 4.6
copy p "Yes. Justin was very student friendly fast passed and interactive"
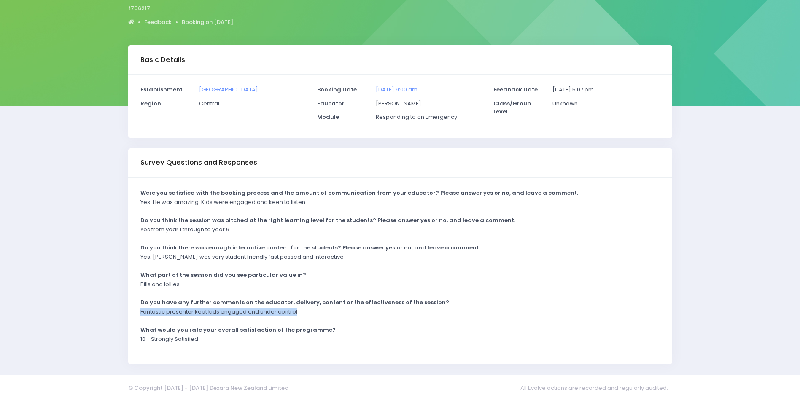
drag, startPoint x: 140, startPoint y: 311, endPoint x: 340, endPoint y: 316, distance: 199.6
click at [343, 316] on div "Fantastic presenter kept kids engaged and under control" at bounding box center [395, 315] width 520 height 14
drag, startPoint x: 340, startPoint y: 316, endPoint x: 282, endPoint y: 312, distance: 58.0
copy p "Fantastic presenter kept kids engaged and under control"
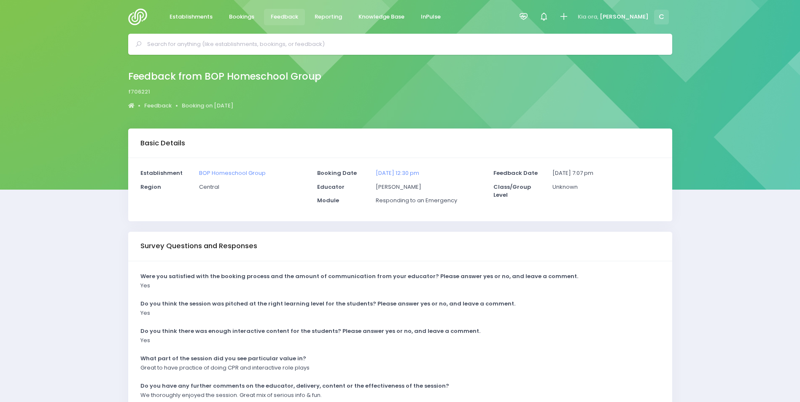
scroll to position [84, 0]
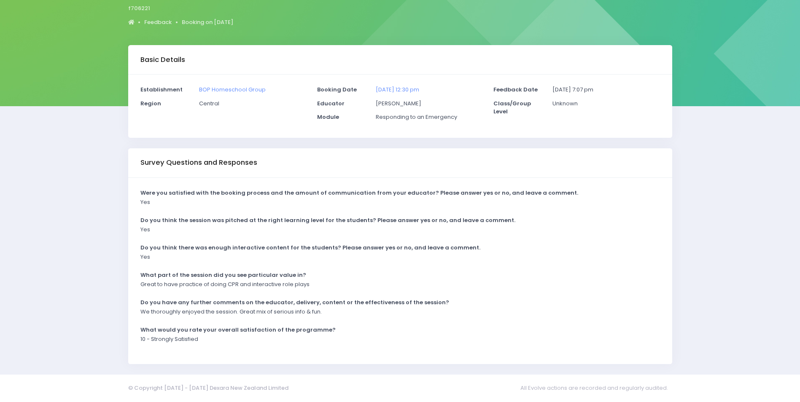
drag, startPoint x: 170, startPoint y: 322, endPoint x: 165, endPoint y: 318, distance: 6.3
click at [168, 320] on div "Were you satisfied with the booking process and the amount of communication fro…" at bounding box center [400, 271] width 544 height 186
drag, startPoint x: 165, startPoint y: 318, endPoint x: 143, endPoint y: 313, distance: 22.5
click at [143, 313] on p "We thoroughly enjoyed the session. Great mix of serious info & fun." at bounding box center [230, 312] width 181 height 8
drag, startPoint x: 141, startPoint y: 313, endPoint x: 313, endPoint y: 319, distance: 172.6
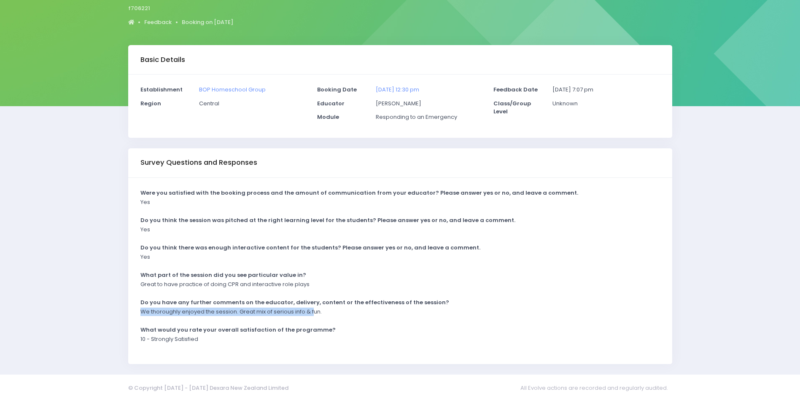
click at [313, 319] on div "We thoroughly enjoyed the session. Great mix of serious info & fun." at bounding box center [395, 315] width 520 height 14
drag, startPoint x: 313, startPoint y: 319, endPoint x: 347, endPoint y: 318, distance: 33.8
click at [347, 319] on div "We thoroughly enjoyed the session. Great mix of serious info & fun." at bounding box center [395, 315] width 520 height 14
drag, startPoint x: 324, startPoint y: 311, endPoint x: 140, endPoint y: 315, distance: 183.5
click at [140, 315] on div "We thoroughly enjoyed the session. Great mix of serious info & fun." at bounding box center [395, 315] width 520 height 14
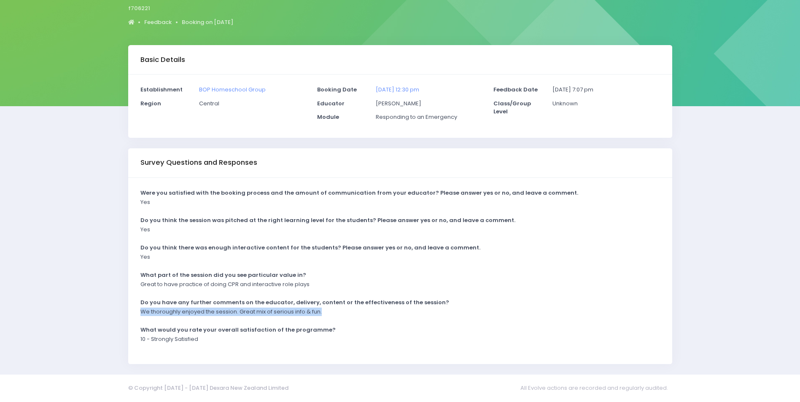
drag, startPoint x: 140, startPoint y: 315, endPoint x: 146, endPoint y: 313, distance: 6.0
copy p "We thoroughly enjoyed the session. Great mix of serious info & fun."
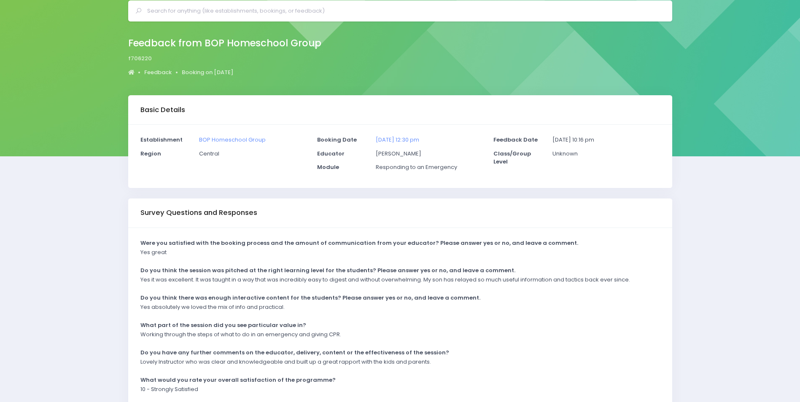
scroll to position [84, 0]
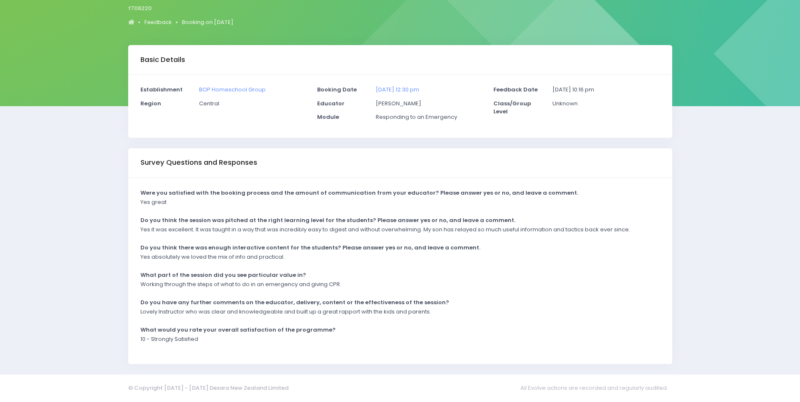
drag, startPoint x: 385, startPoint y: 326, endPoint x: 410, endPoint y: 320, distance: 25.8
click at [389, 326] on div "What would you rate your overall satisfaction of the programme?" at bounding box center [395, 331] width 520 height 10
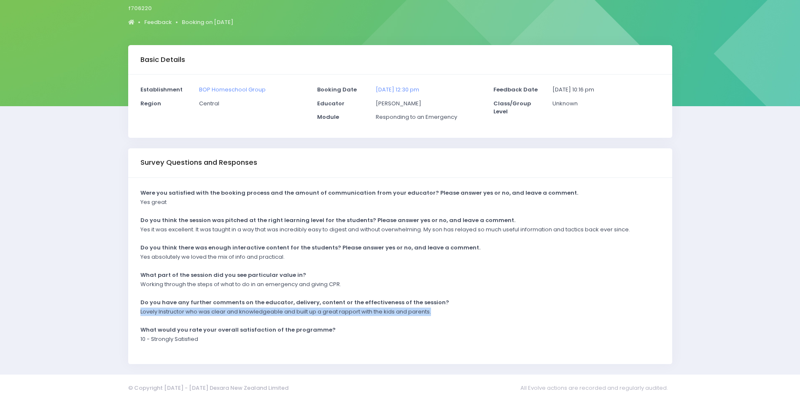
drag, startPoint x: 442, startPoint y: 310, endPoint x: 138, endPoint y: 315, distance: 304.6
click at [138, 315] on div "Lovely Instructor who was clear and knowledgeable and built up a great rapport …" at bounding box center [395, 315] width 520 height 14
copy p "Lovely Instructor who was clear and knowledgeable and built up a great rapport …"
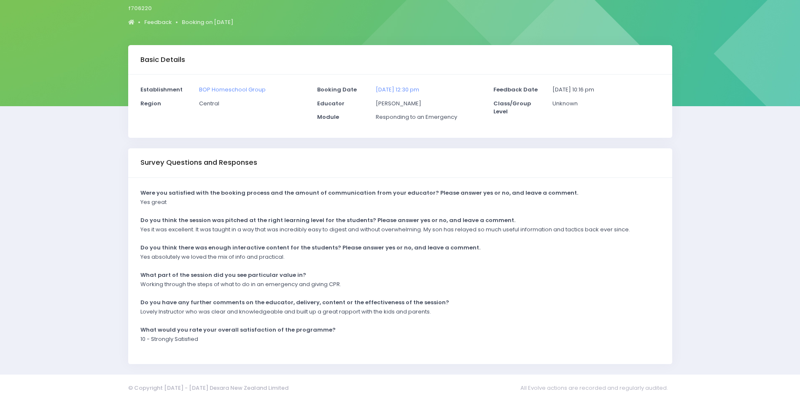
click at [283, 238] on div "Yes it was excellent. It was taught in a way that was incredibly easy to digest…" at bounding box center [395, 233] width 520 height 14
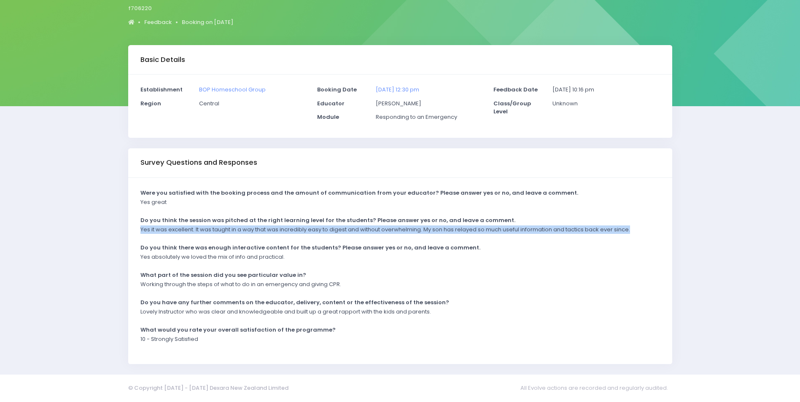
drag, startPoint x: 638, startPoint y: 228, endPoint x: 135, endPoint y: 232, distance: 502.3
click at [135, 232] on div "Yes it was excellent. It was taught in a way that was incredibly easy to digest…" at bounding box center [395, 233] width 520 height 14
drag, startPoint x: 135, startPoint y: 232, endPoint x: 152, endPoint y: 230, distance: 17.0
copy p "Yes it was excellent. It was taught in a way that was incredibly easy to digest…"
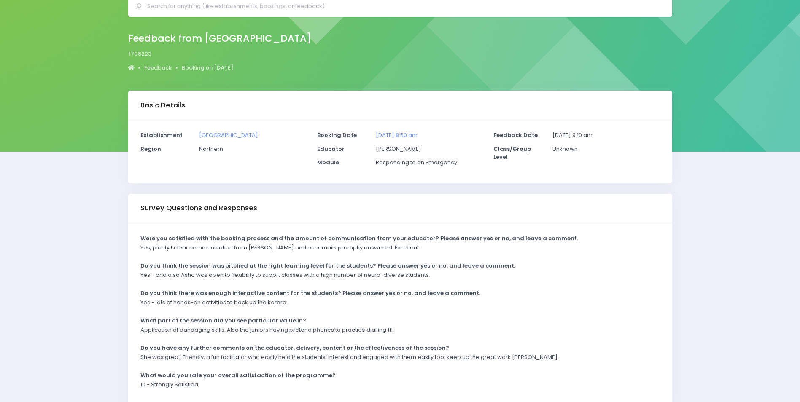
scroll to position [84, 0]
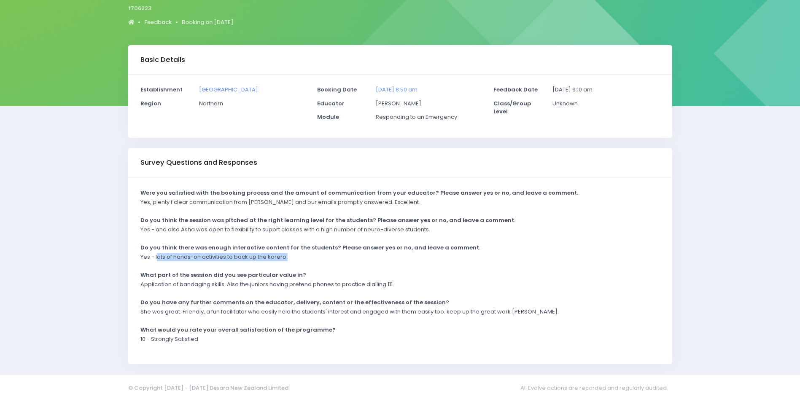
drag, startPoint x: 305, startPoint y: 258, endPoint x: 158, endPoint y: 259, distance: 146.8
click at [158, 259] on div "Yes - lots of hands-on activities to back up the korero." at bounding box center [395, 260] width 520 height 14
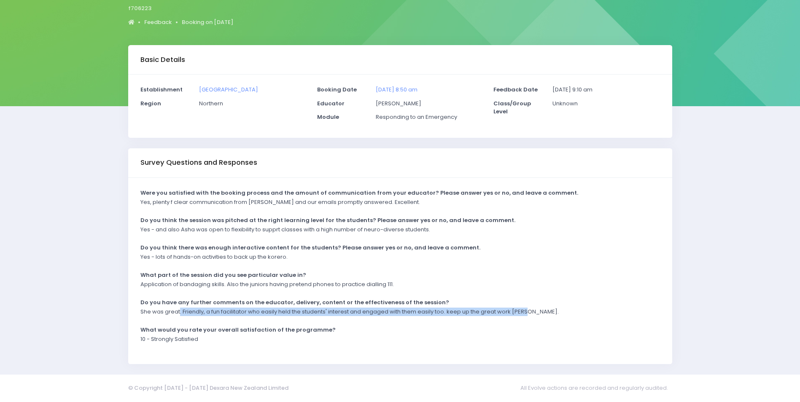
drag, startPoint x: 179, startPoint y: 311, endPoint x: 545, endPoint y: 318, distance: 366.1
click at [545, 318] on div "She was great. Friendly, a fun facilitator who easily held the students' intere…" at bounding box center [395, 315] width 520 height 14
drag, startPoint x: 545, startPoint y: 318, endPoint x: 518, endPoint y: 313, distance: 27.8
copy p ". Friendly, a fun facilitator who easily held the students' interest and engage…"
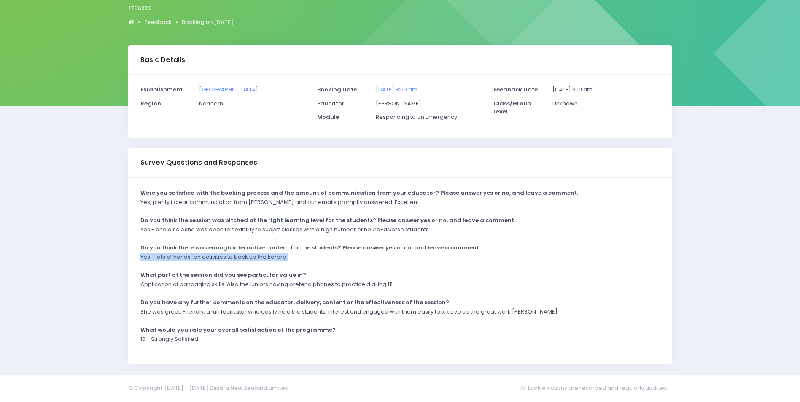
drag, startPoint x: 304, startPoint y: 256, endPoint x: 120, endPoint y: 257, distance: 183.9
click at [119, 257] on div "Basic Details Establishment Glendene School Region Northern" at bounding box center [400, 204] width 565 height 319
drag, startPoint x: 120, startPoint y: 257, endPoint x: 167, endPoint y: 256, distance: 46.8
copy p "Yes - lots of hands-on activities to back up the korero."
drag, startPoint x: 614, startPoint y: 301, endPoint x: 600, endPoint y: 290, distance: 18.3
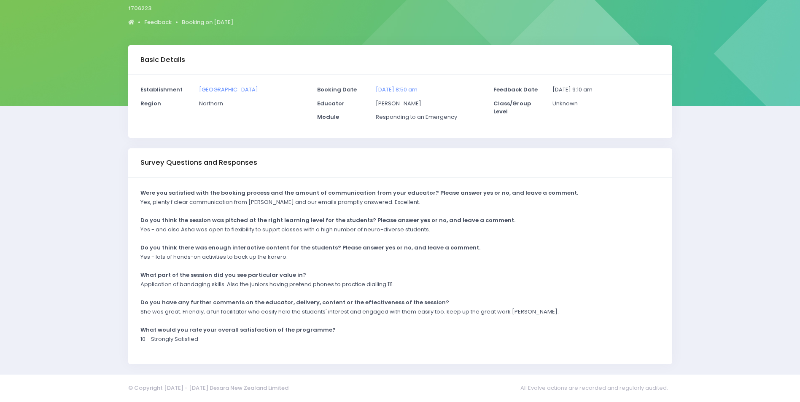
click at [612, 296] on div "Were you satisfied with the booking process and the amount of communication fro…" at bounding box center [400, 271] width 544 height 186
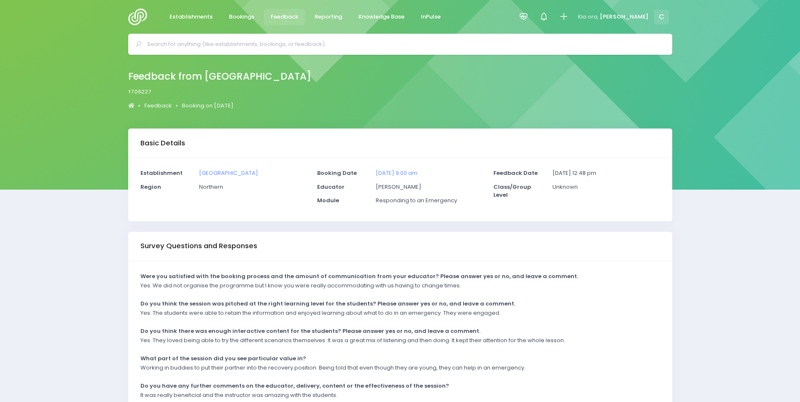
scroll to position [84, 0]
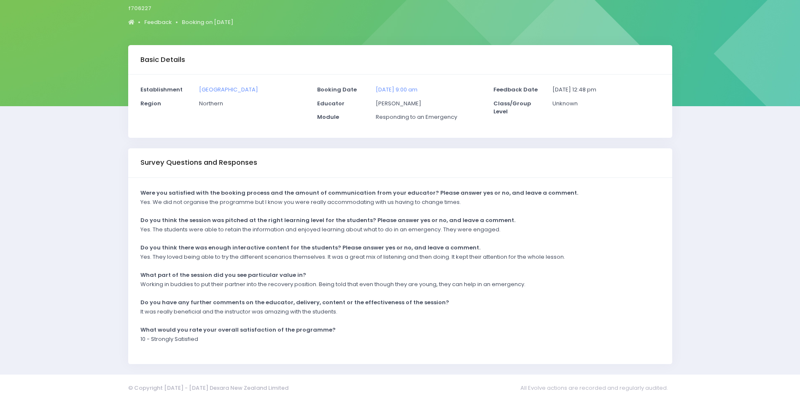
click at [755, 259] on div "Basic Details Establishment Mairangi Bay School Region Northern Educator" at bounding box center [400, 204] width 800 height 319
